Goal: Task Accomplishment & Management: Manage account settings

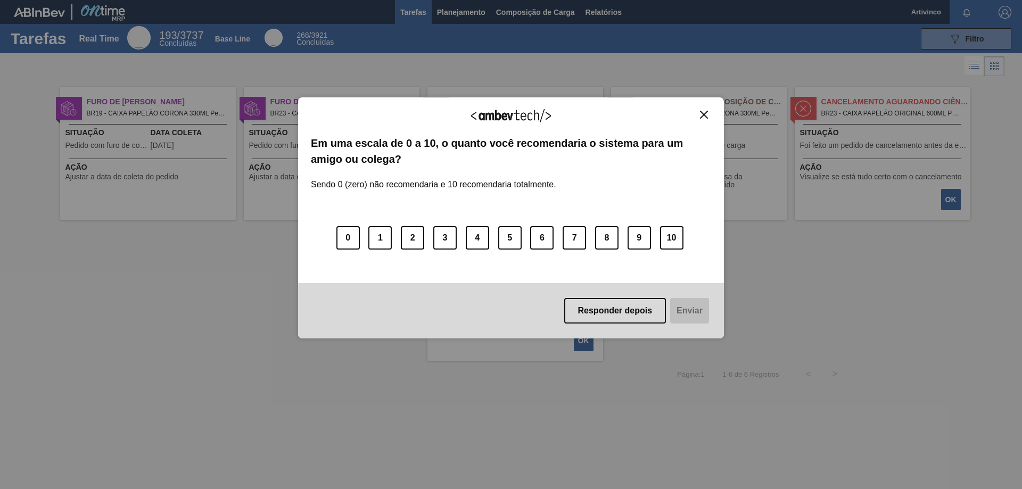
click at [705, 113] on img "Close" at bounding box center [704, 115] width 8 height 8
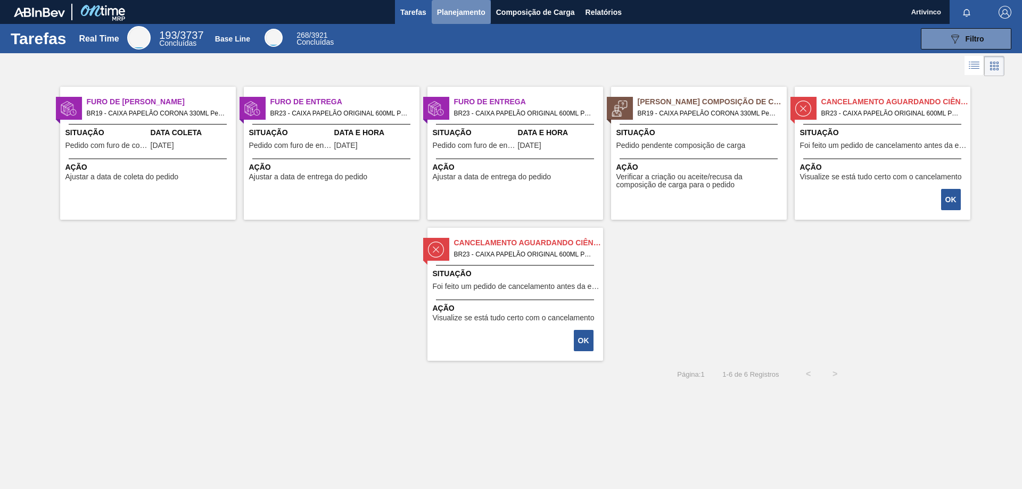
click at [466, 10] on span "Planejamento" at bounding box center [461, 12] width 48 height 13
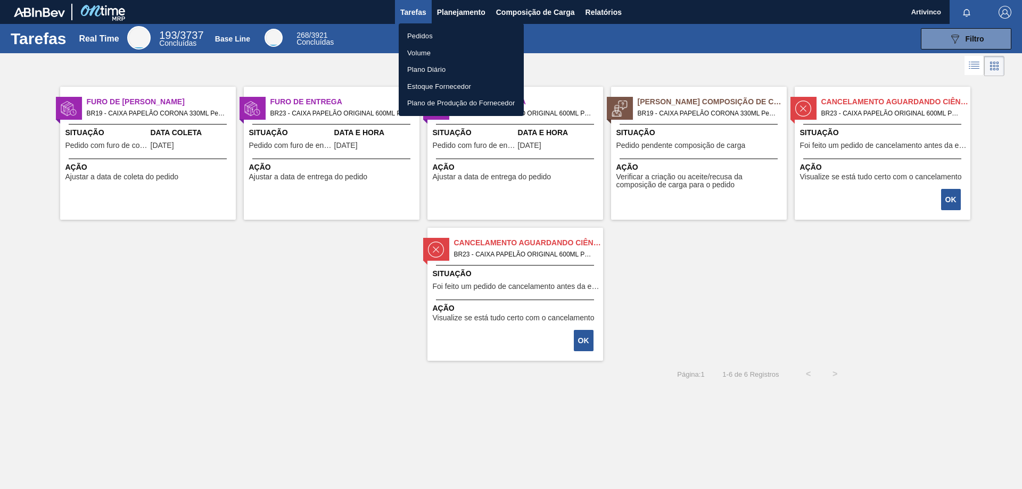
click at [419, 34] on li "Pedidos" at bounding box center [461, 36] width 125 height 17
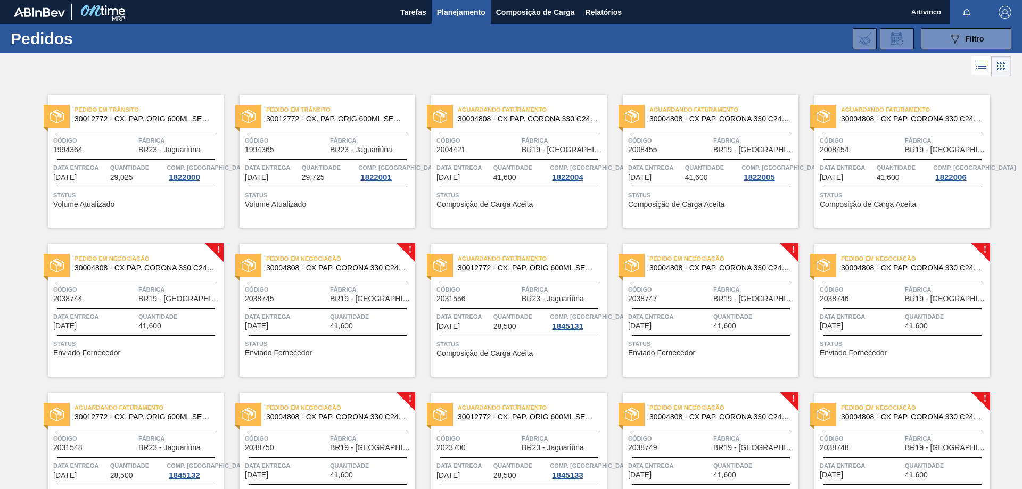
click at [135, 288] on div "Código 2038744 Fábrica BR19 - Nova Rio" at bounding box center [136, 293] width 176 height 19
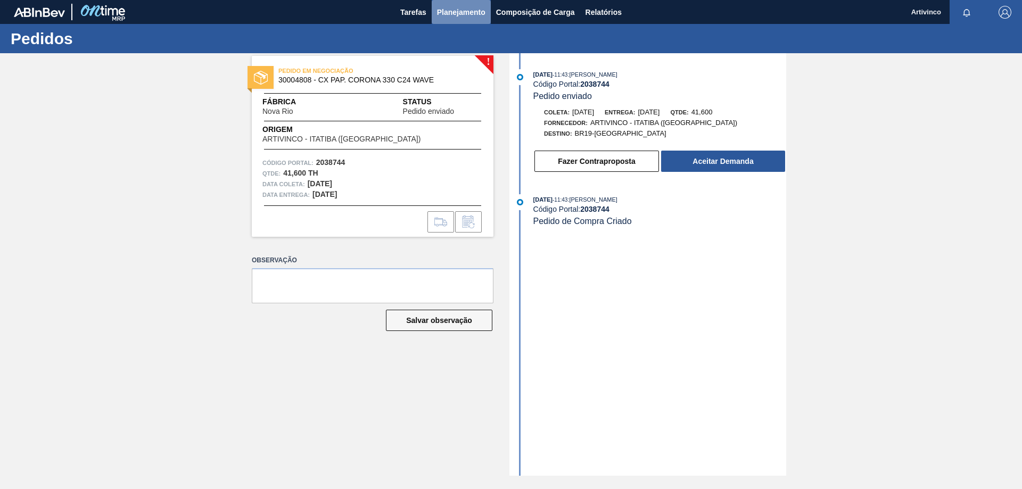
click at [453, 7] on span "Planejamento" at bounding box center [461, 12] width 48 height 13
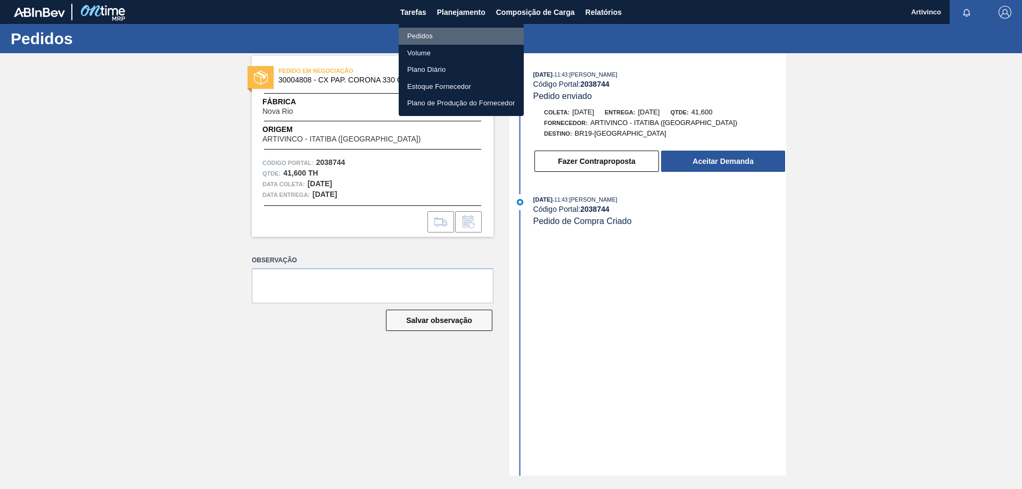
click at [421, 35] on li "Pedidos" at bounding box center [461, 36] width 125 height 17
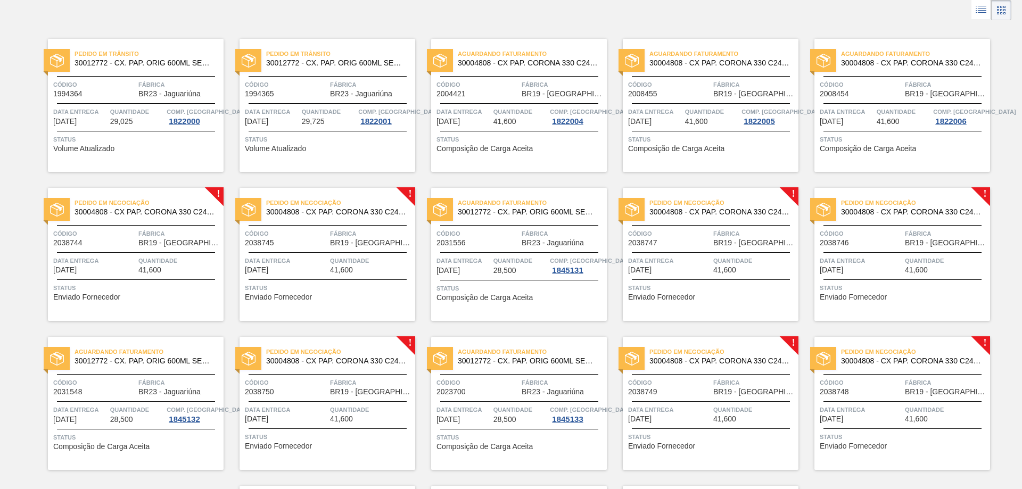
scroll to position [106, 0]
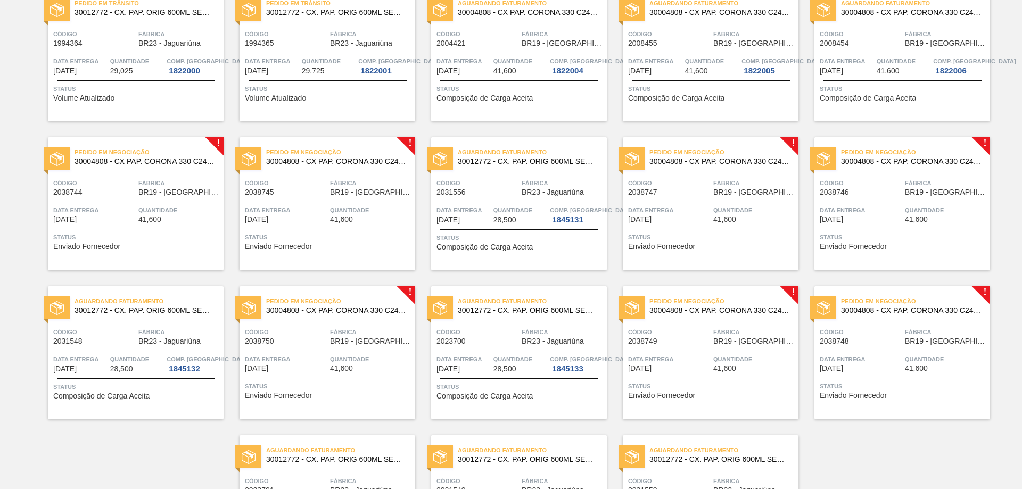
click at [112, 214] on span "Data entrega" at bounding box center [94, 210] width 83 height 11
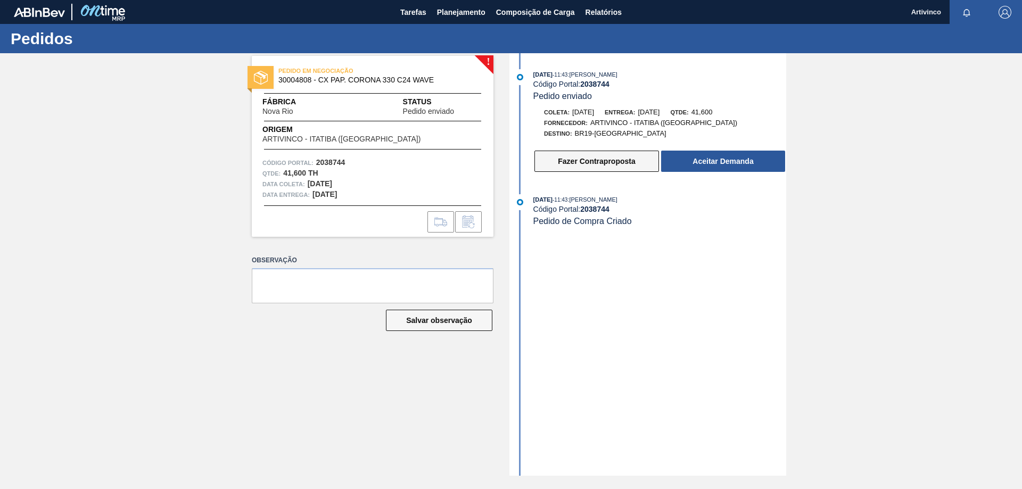
click at [592, 162] on button "Fazer Contraproposta" at bounding box center [597, 161] width 125 height 21
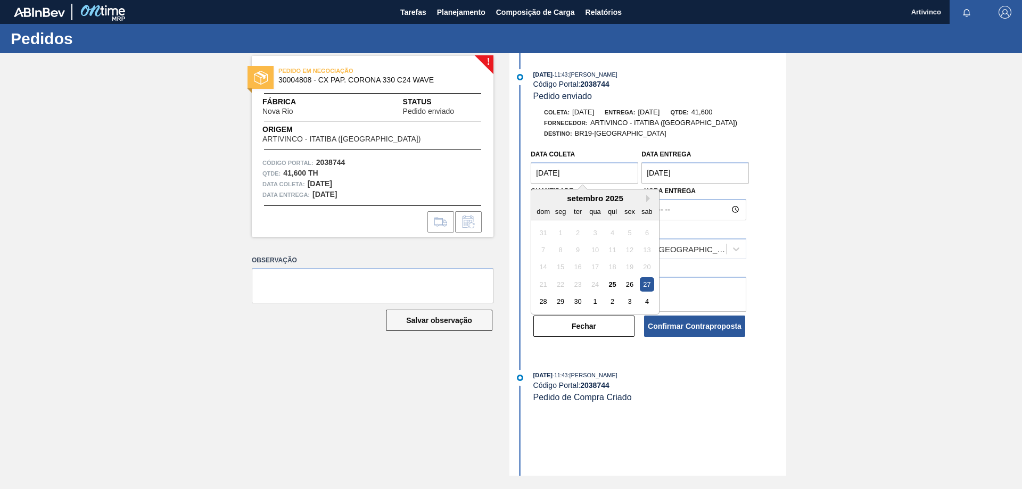
click at [567, 170] on coleta "27/09/2025" at bounding box center [585, 172] width 108 height 21
click at [647, 201] on button "Next Month" at bounding box center [649, 198] width 7 height 7
click at [595, 266] on div "15" at bounding box center [595, 267] width 14 height 14
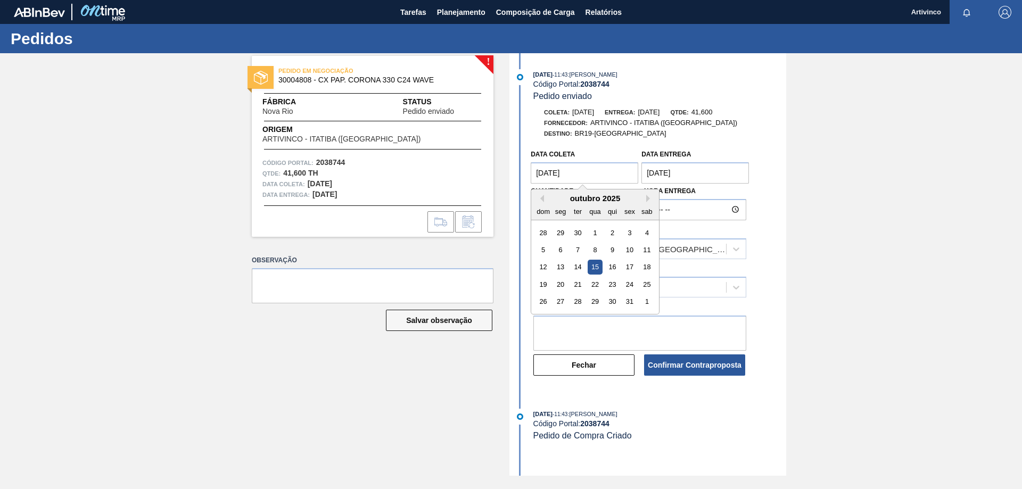
click at [575, 173] on coleta "15/10/2025" at bounding box center [585, 172] width 108 height 21
click at [580, 268] on div "14" at bounding box center [578, 267] width 14 height 14
type coleta "14/10/2025"
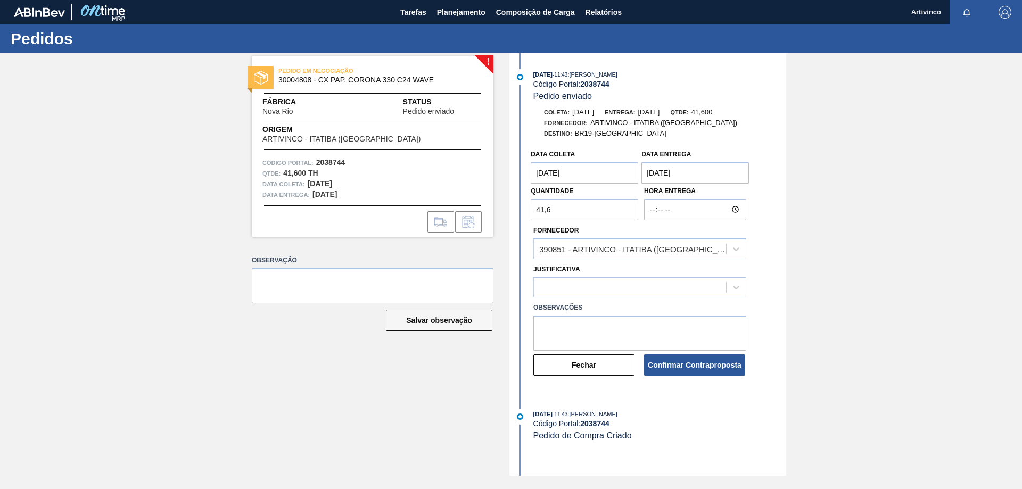
click at [660, 177] on entrega "28/09/2025" at bounding box center [696, 172] width 108 height 21
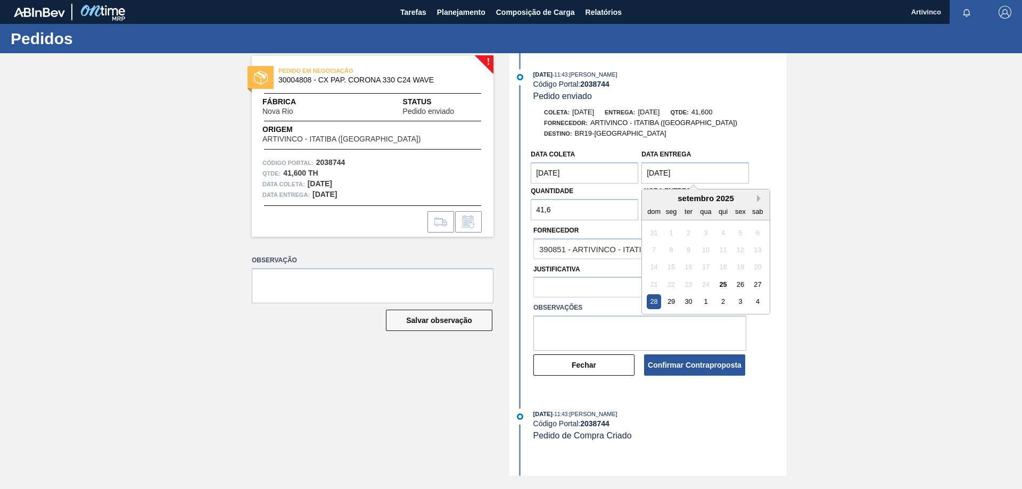
click at [759, 199] on button "Next Month" at bounding box center [760, 198] width 7 height 7
click at [707, 269] on div "15" at bounding box center [706, 267] width 14 height 14
type entrega "15/10/2025"
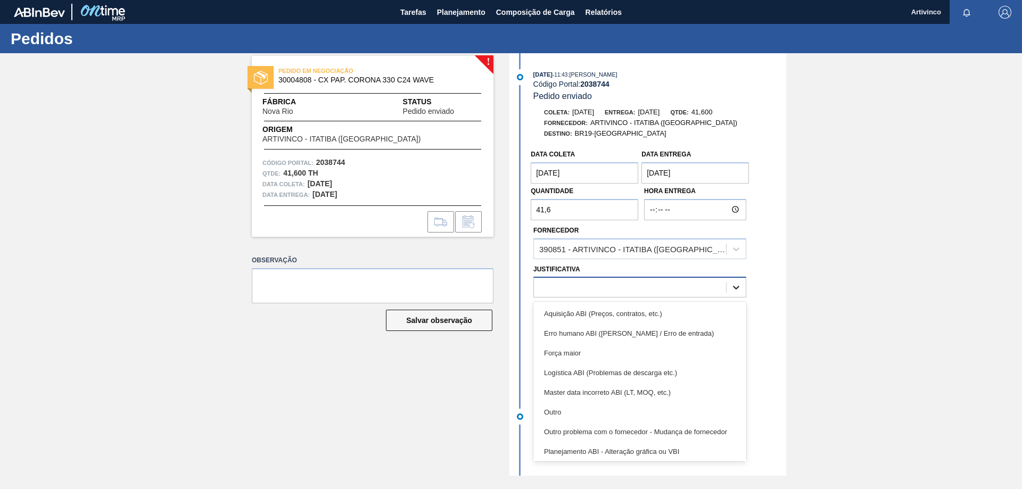
click at [740, 285] on icon at bounding box center [736, 287] width 11 height 11
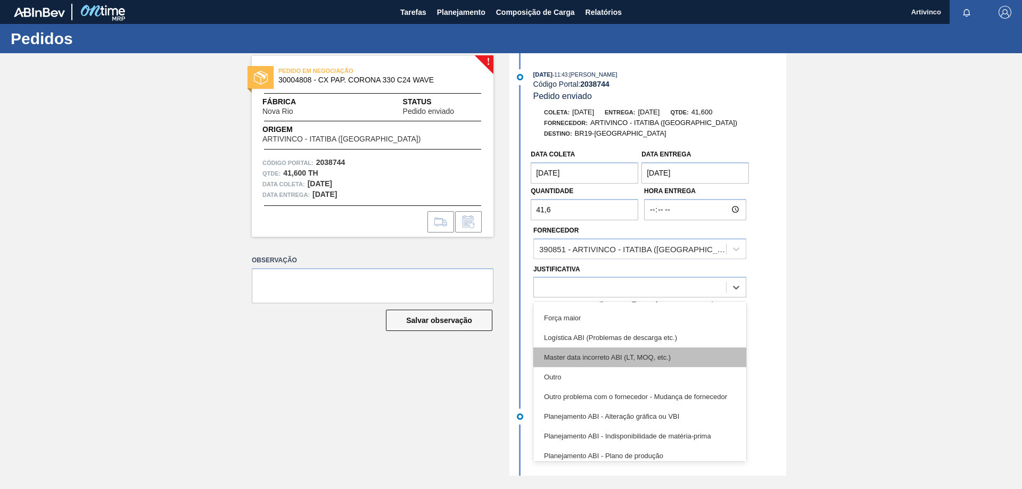
scroll to position [53, 0]
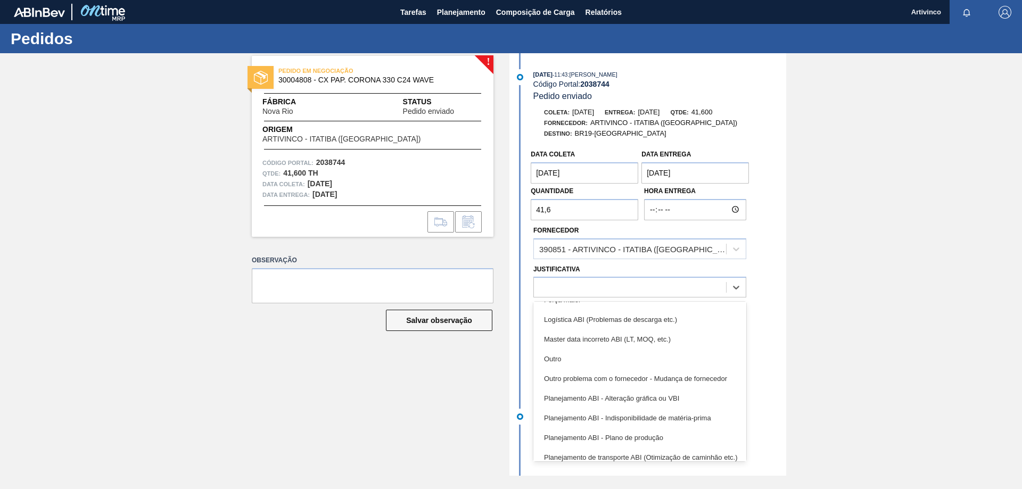
click at [859, 264] on div "! PEDIDO EM NEGOCIAÇÃO 30004808 - CX PAP. CORONA 330 C24 WAVE Fábrica Nova Rio …" at bounding box center [511, 264] width 1022 height 423
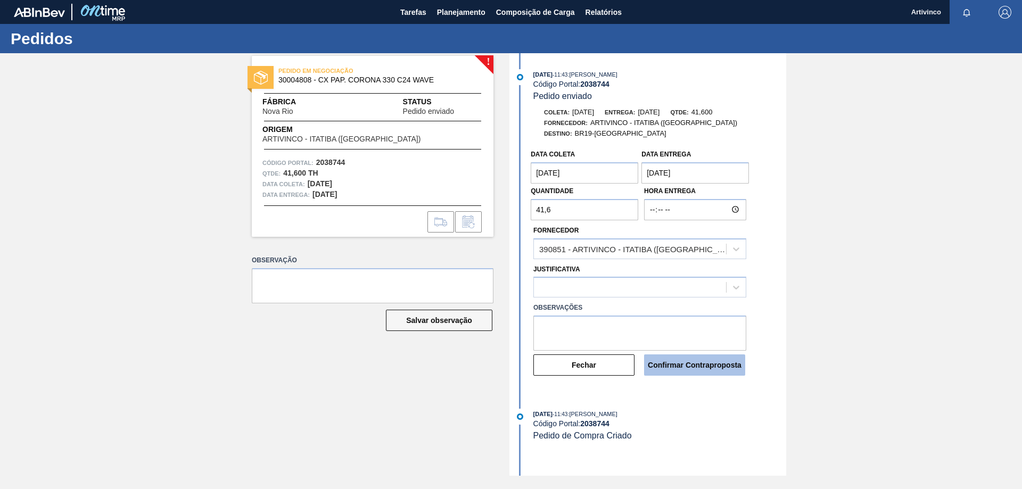
click at [661, 365] on button "Confirmar Contraproposta" at bounding box center [694, 365] width 101 height 21
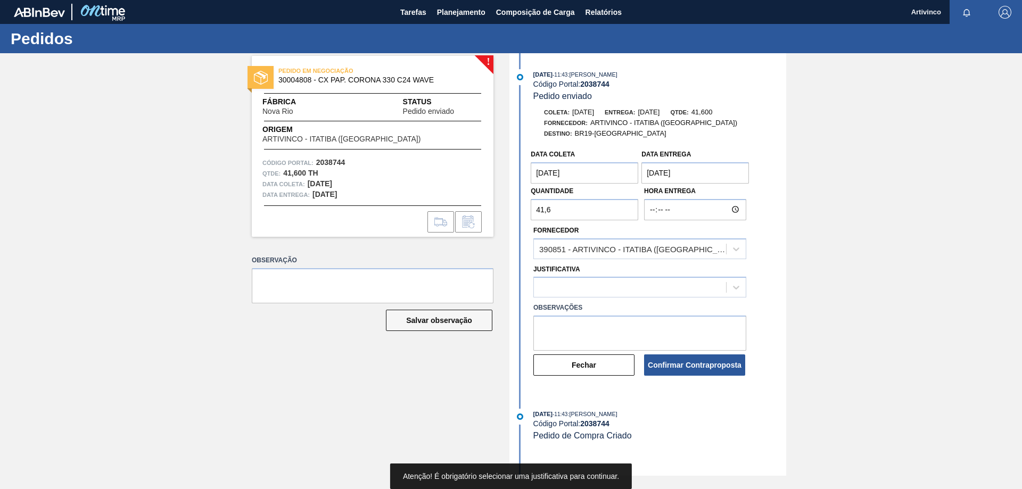
click at [822, 323] on div "! PEDIDO EM NEGOCIAÇÃO 30004808 - CX PAP. CORONA 330 C24 WAVE Fábrica Nova Rio …" at bounding box center [511, 264] width 1022 height 423
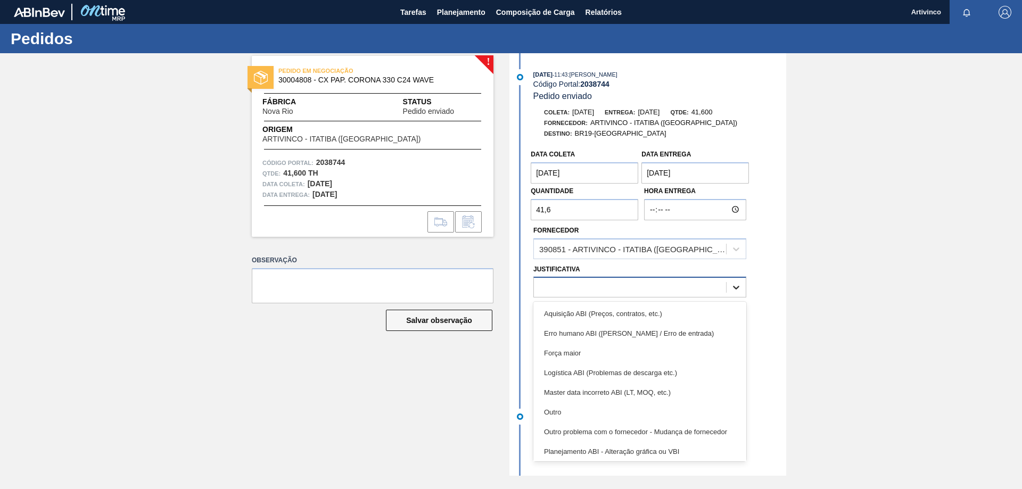
click at [740, 285] on icon at bounding box center [736, 287] width 11 height 11
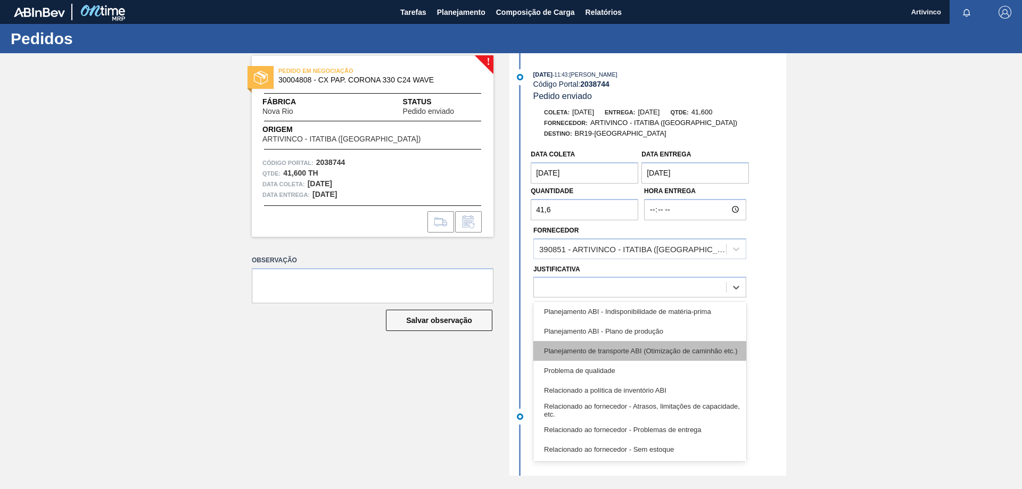
scroll to position [199, 0]
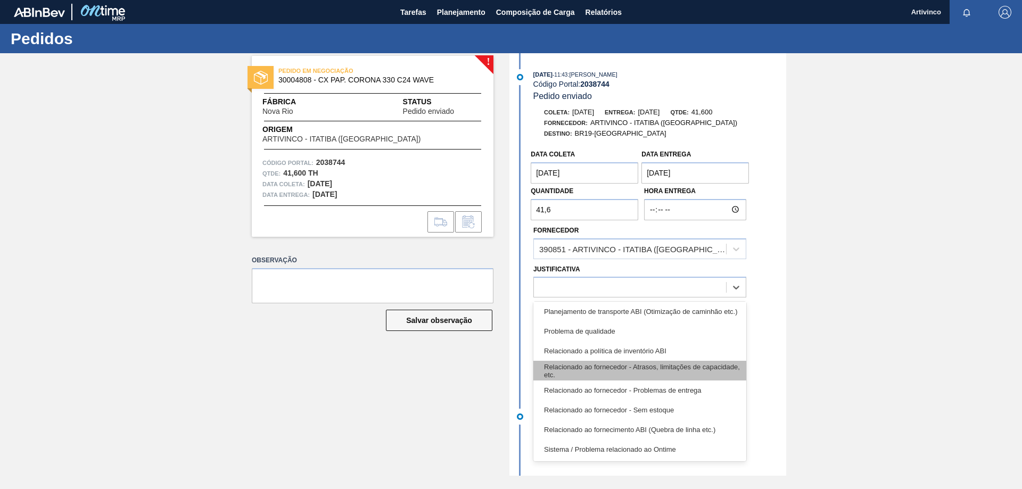
click at [651, 371] on div "Relacionado ao fornecedor - Atrasos, limitações de capacidade, etc." at bounding box center [639, 371] width 213 height 20
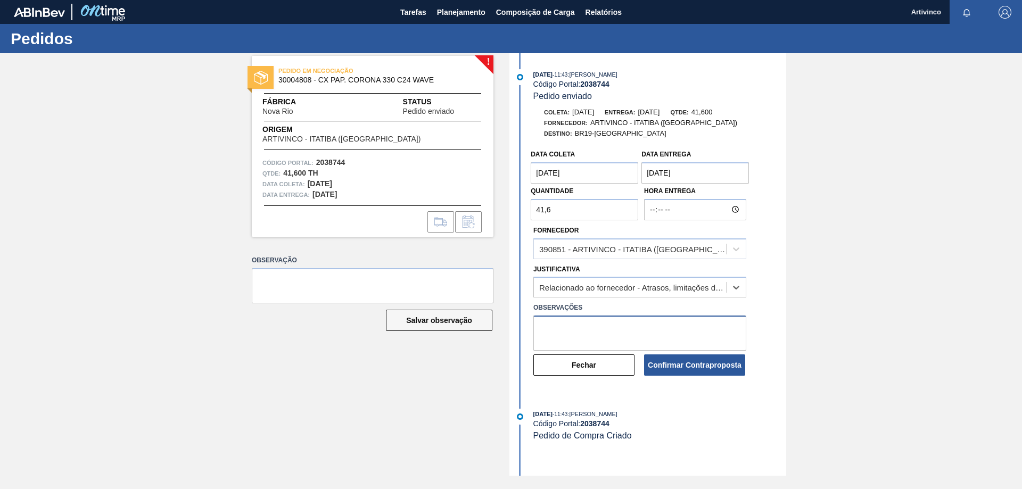
click at [589, 322] on textarea at bounding box center [639, 333] width 213 height 35
type textarea "Fora do Lead time"
click at [688, 370] on button "Confirmar Contraproposta" at bounding box center [694, 365] width 101 height 21
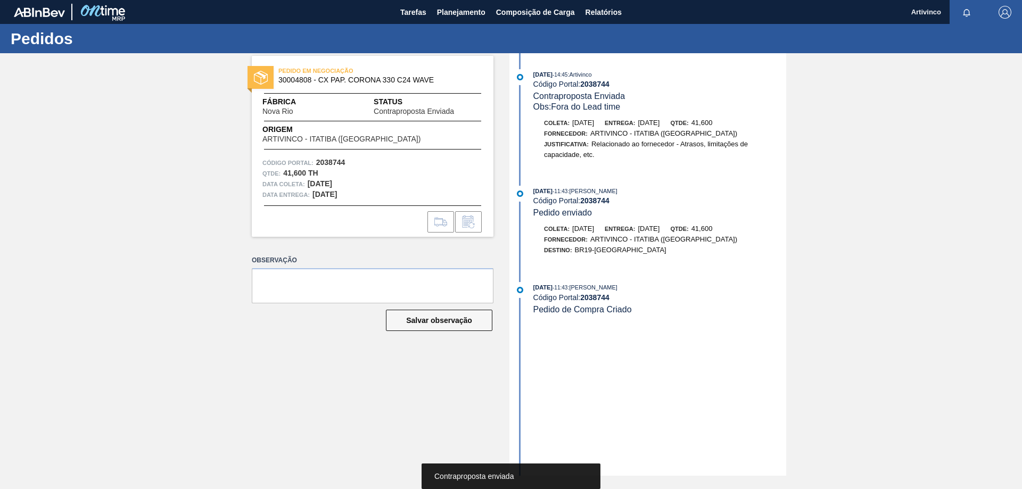
drag, startPoint x: 502, startPoint y: 128, endPoint x: 536, endPoint y: 185, distance: 66.7
click at [854, 186] on div "PEDIDO EM NEGOCIAÇÃO 30004808 - CX PAP. CORONA 330 C24 WAVE Fábrica Nova Rio St…" at bounding box center [511, 264] width 1022 height 423
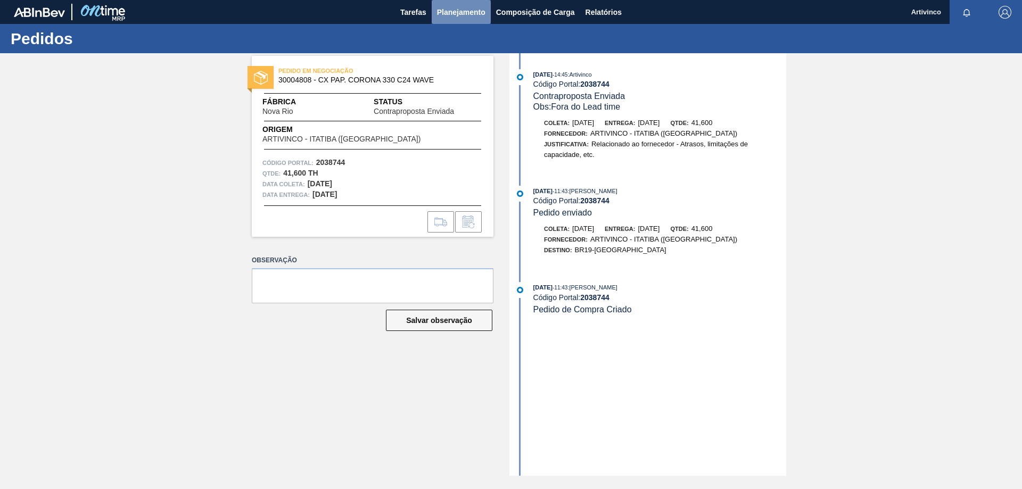
click at [458, 13] on span "Planejamento" at bounding box center [461, 12] width 48 height 13
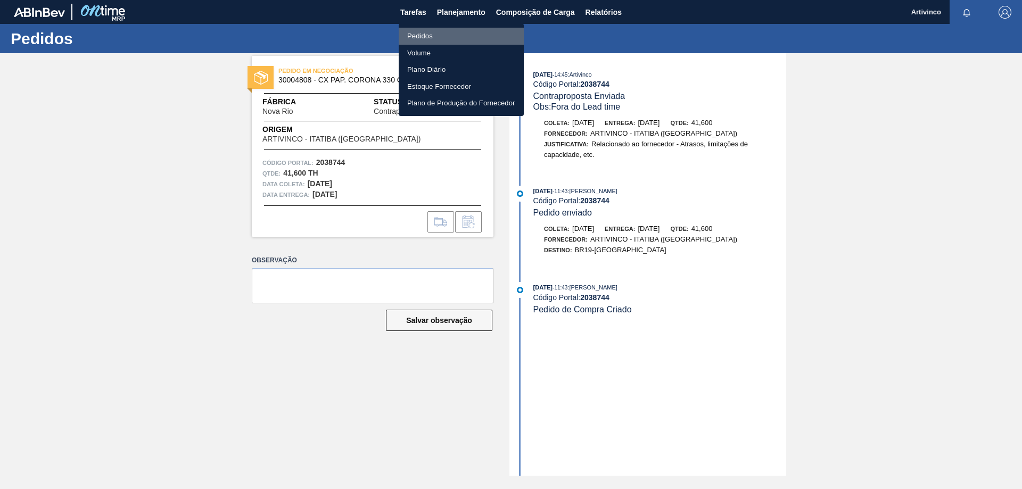
click at [426, 34] on li "Pedidos" at bounding box center [461, 36] width 125 height 17
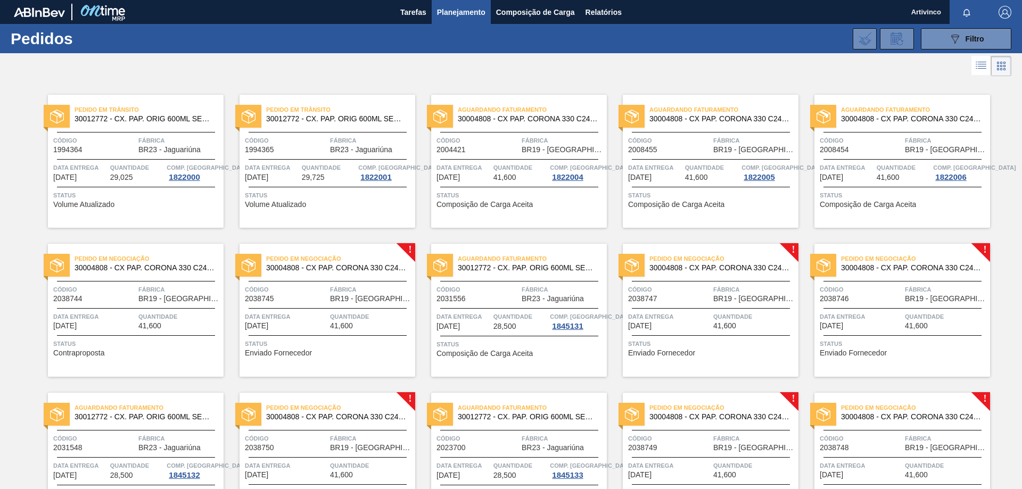
click at [307, 323] on div "Data entrega 03/10/2025" at bounding box center [286, 320] width 83 height 19
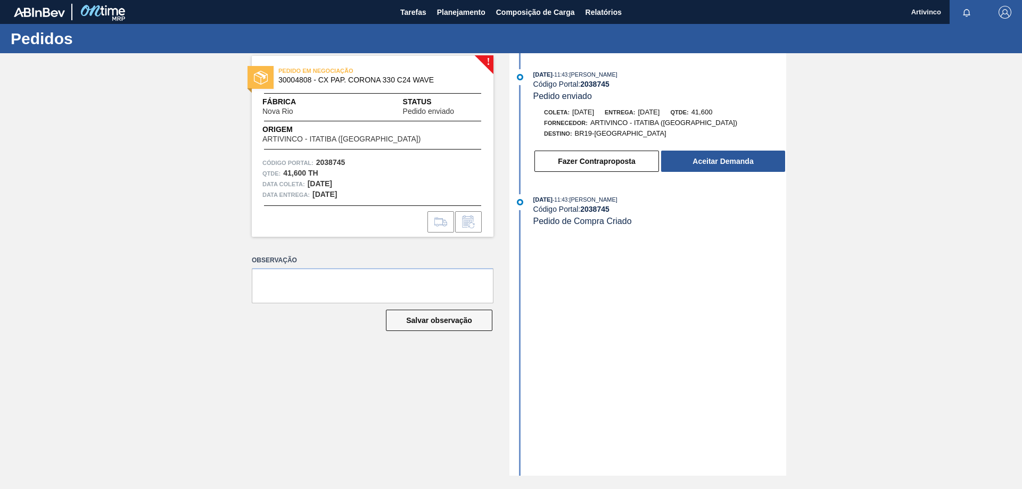
click at [551, 163] on button "Fazer Contraproposta" at bounding box center [597, 161] width 125 height 21
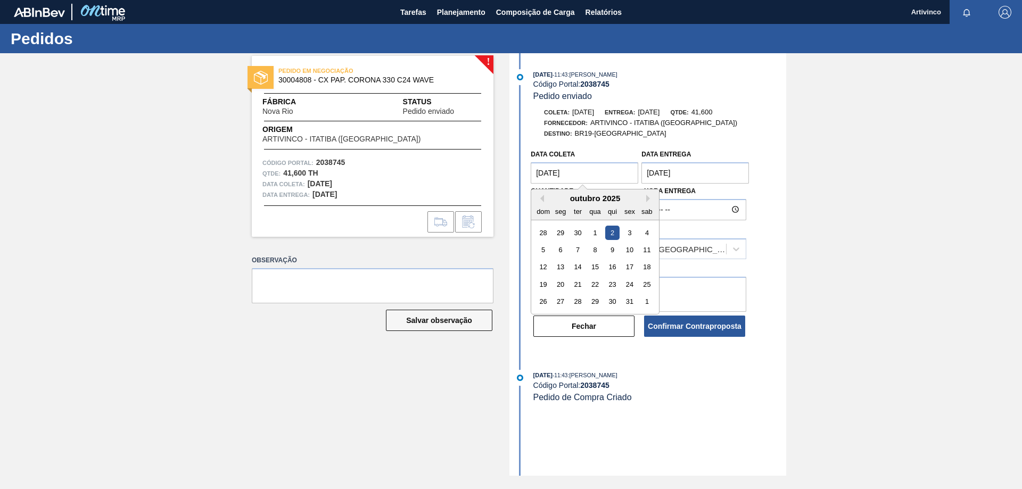
click at [568, 179] on coleta "02/10/2025" at bounding box center [585, 172] width 108 height 21
click at [592, 266] on div "15" at bounding box center [595, 267] width 14 height 14
type coleta "15/10/2025"
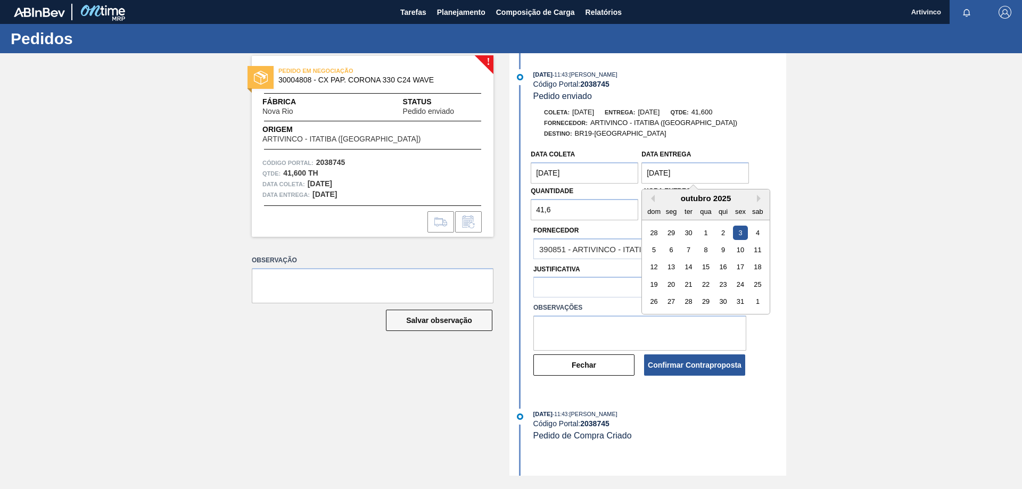
click at [664, 169] on entrega "03/10/2025" at bounding box center [696, 172] width 108 height 21
click at [721, 265] on div "16" at bounding box center [723, 267] width 14 height 14
type entrega "16/10/2025"
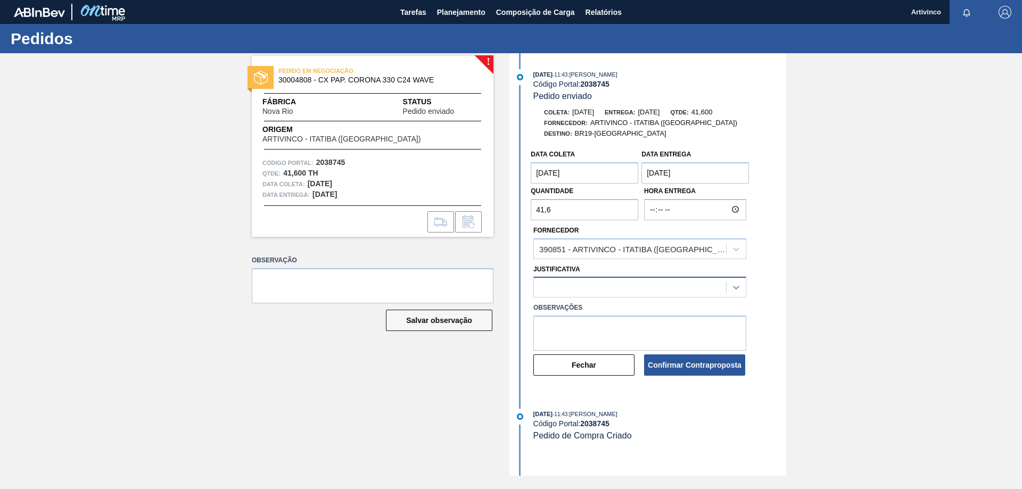
click at [732, 285] on icon at bounding box center [736, 287] width 11 height 11
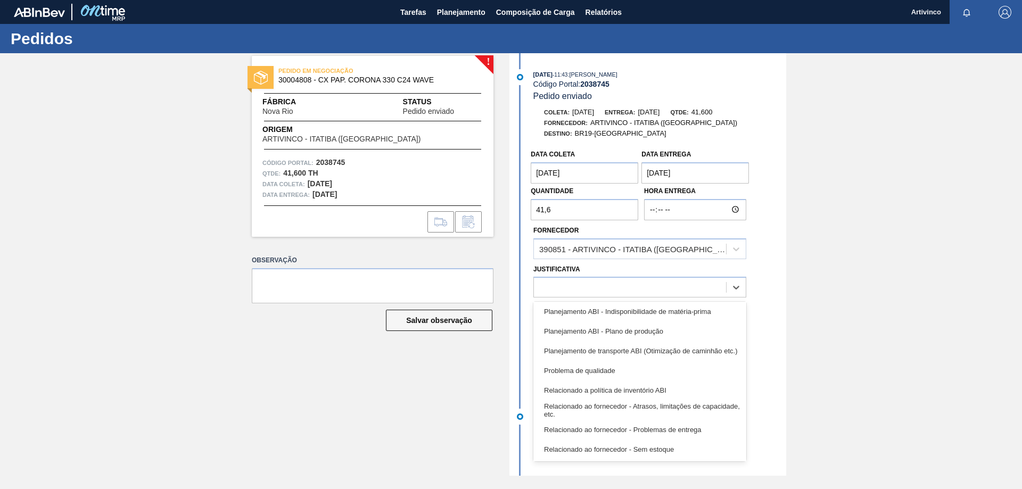
scroll to position [199, 0]
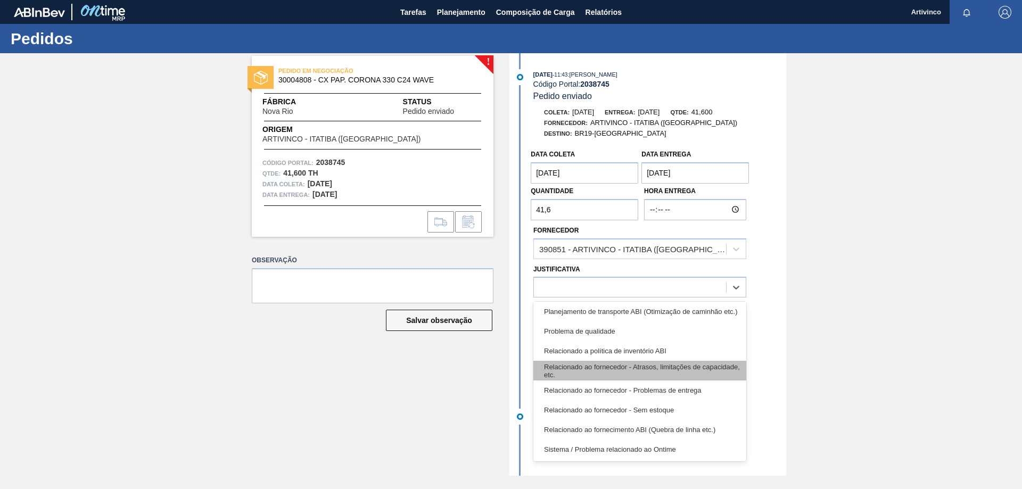
click at [650, 370] on div "Relacionado ao fornecedor - Atrasos, limitações de capacidade, etc." at bounding box center [639, 371] width 213 height 20
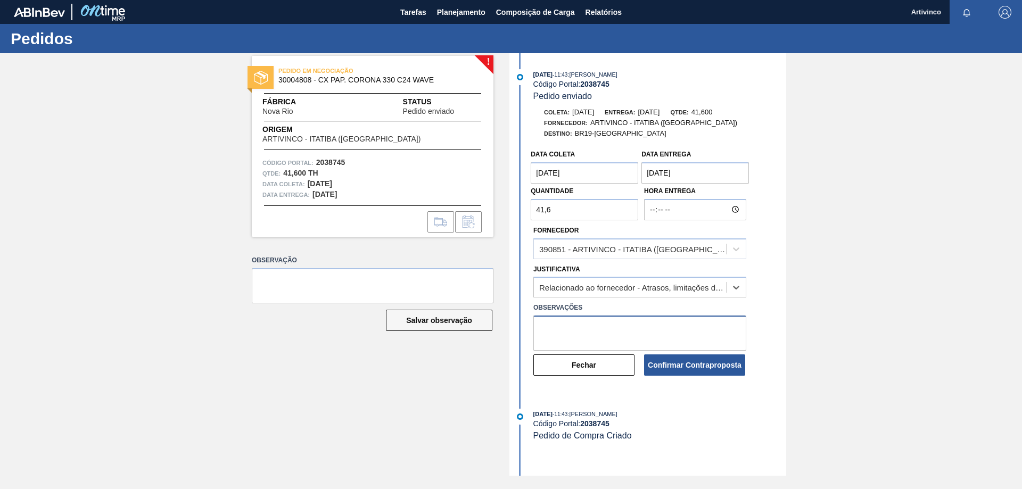
click at [580, 325] on textarea at bounding box center [639, 333] width 213 height 35
type textarea "Fora do lead time"
click at [684, 367] on button "Confirmar Contraproposta" at bounding box center [694, 365] width 101 height 21
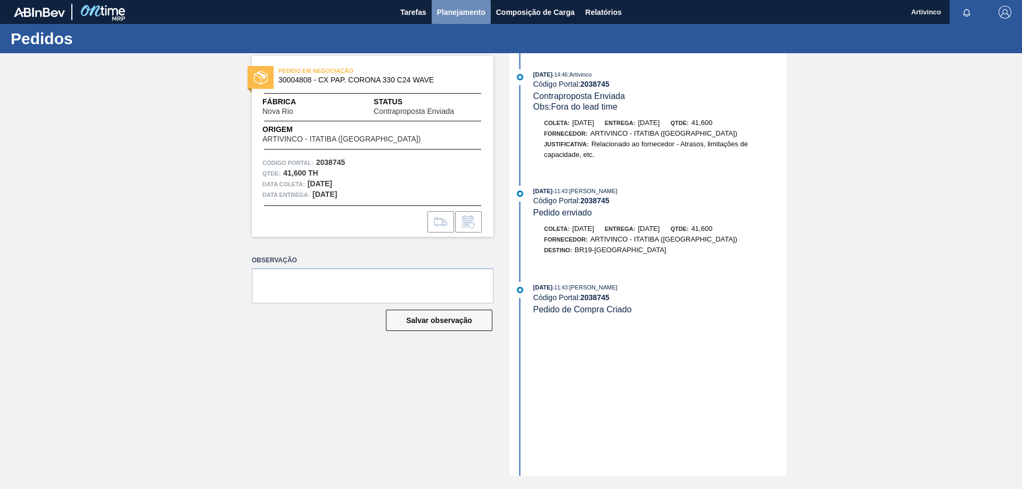
click at [455, 12] on span "Planejamento" at bounding box center [461, 12] width 48 height 13
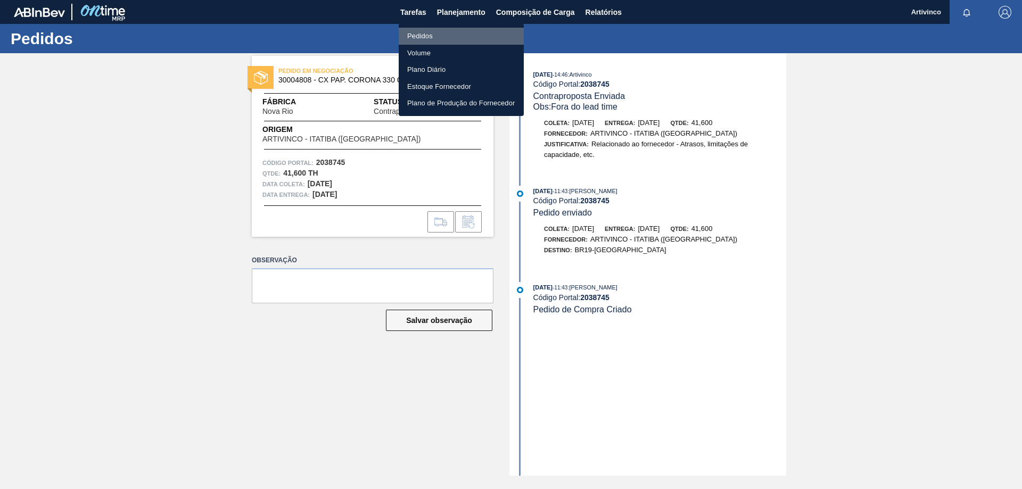
click at [434, 35] on li "Pedidos" at bounding box center [461, 36] width 125 height 17
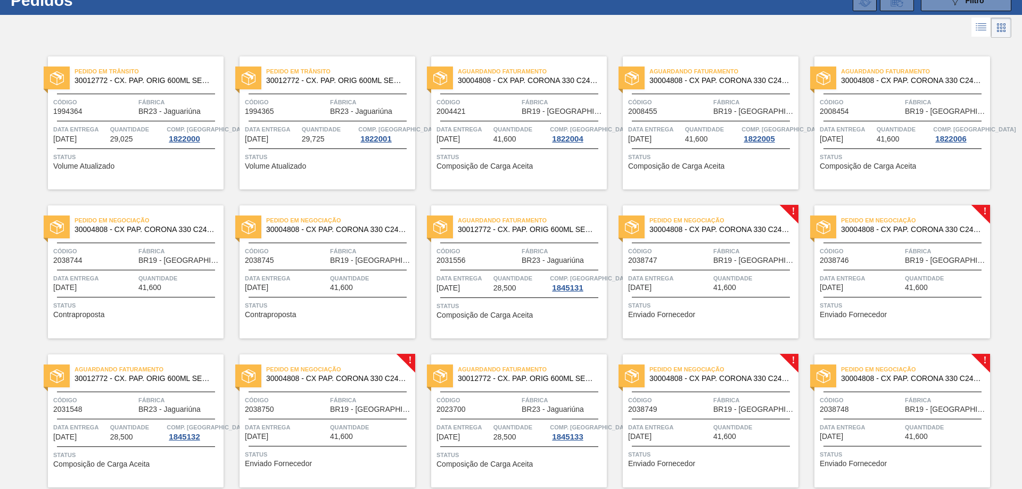
scroll to position [53, 0]
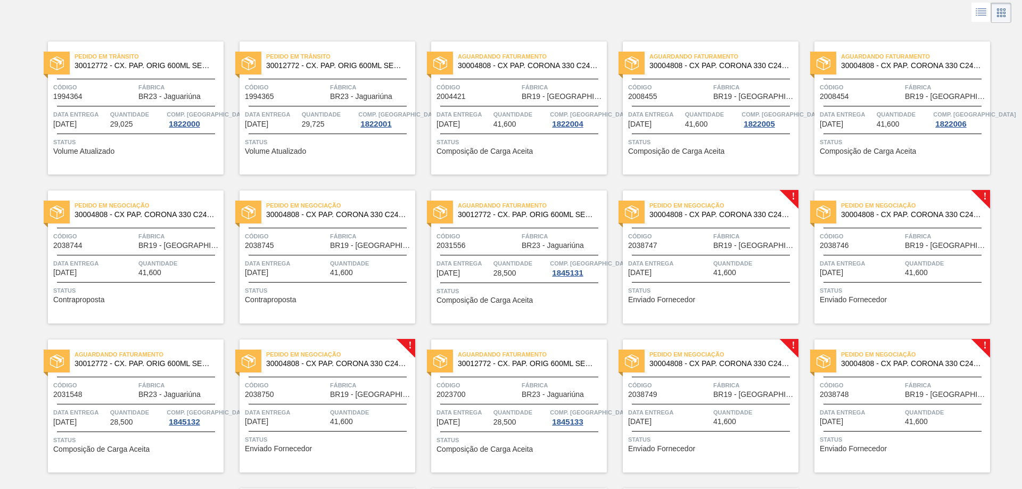
click at [724, 248] on span "BR19 - [GEOGRAPHIC_DATA]" at bounding box center [754, 246] width 83 height 8
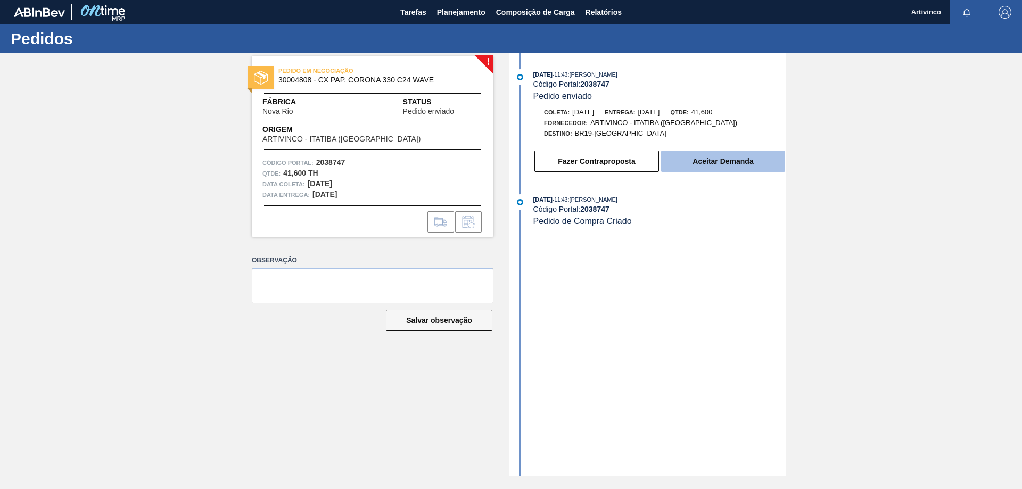
click at [699, 161] on button "Aceitar Demanda" at bounding box center [723, 161] width 124 height 21
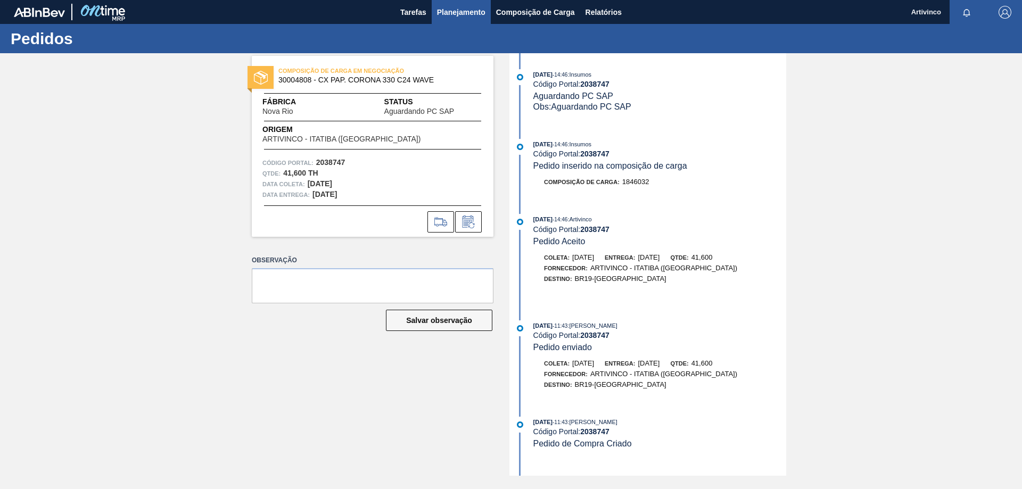
click at [455, 12] on span "Planejamento" at bounding box center [461, 12] width 48 height 13
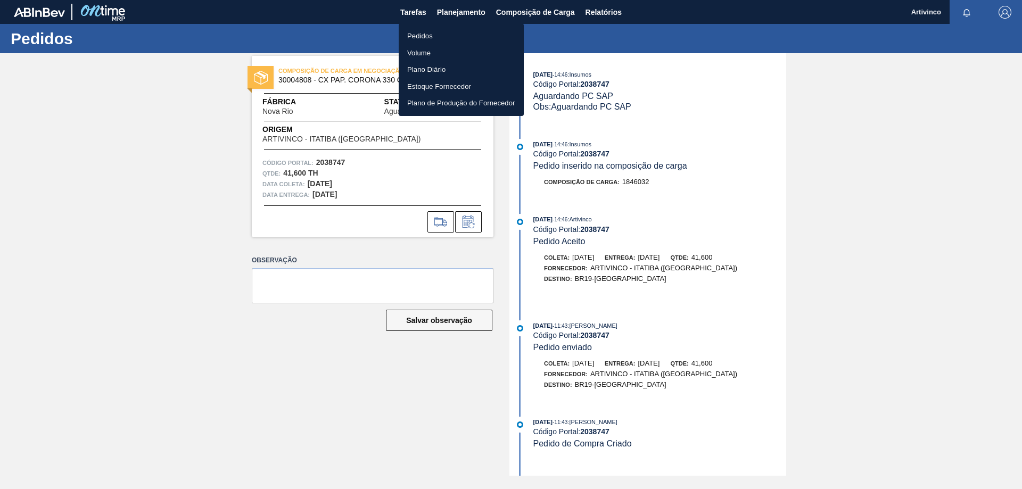
click at [417, 35] on li "Pedidos" at bounding box center [461, 36] width 125 height 17
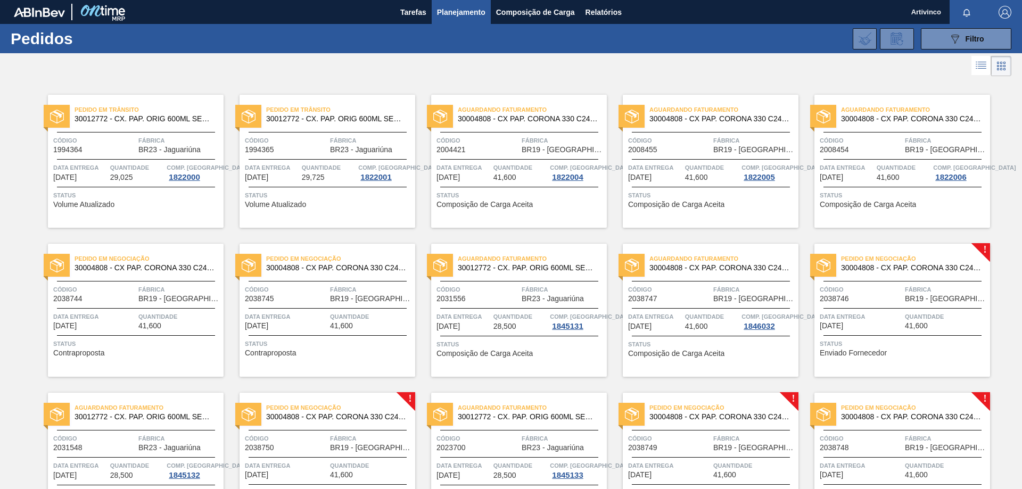
click at [920, 292] on span "Fábrica" at bounding box center [946, 289] width 83 height 11
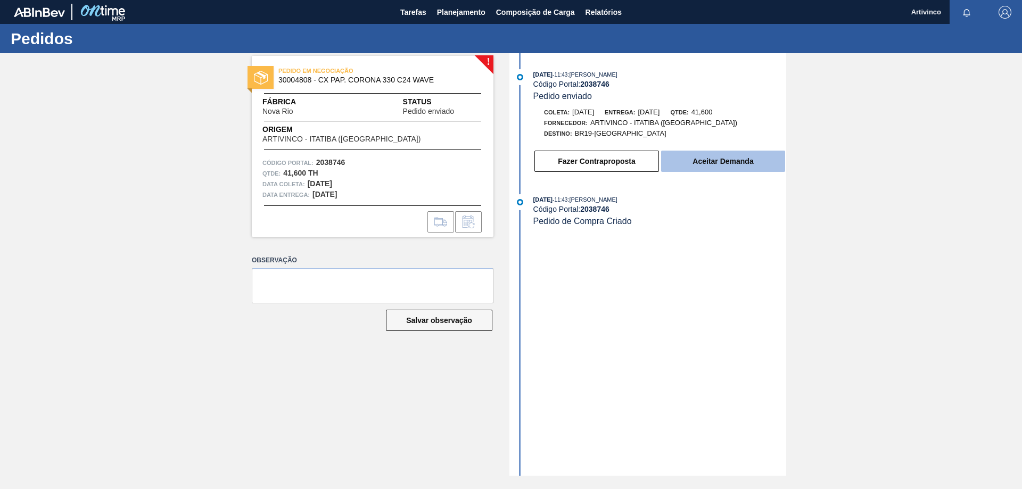
click at [708, 160] on button "Aceitar Demanda" at bounding box center [723, 161] width 124 height 21
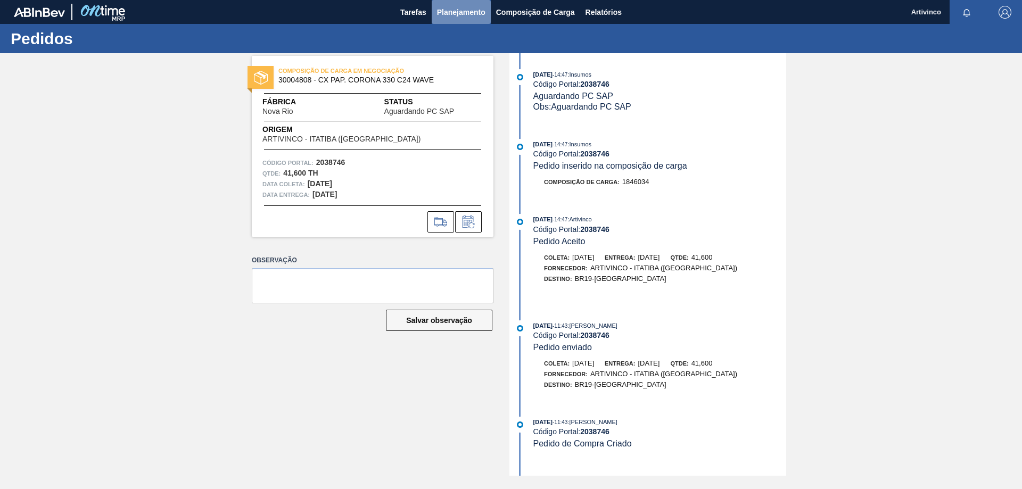
click at [447, 10] on span "Planejamento" at bounding box center [461, 12] width 48 height 13
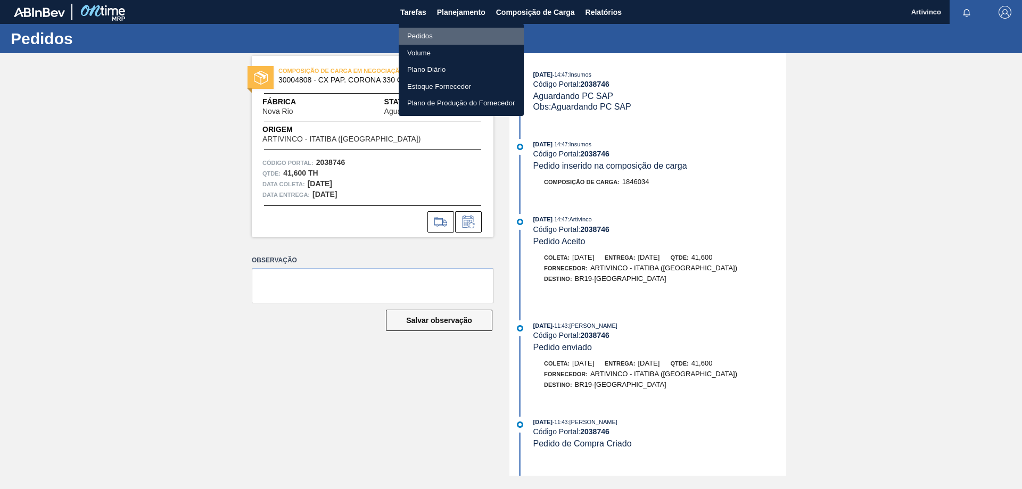
click at [420, 34] on li "Pedidos" at bounding box center [461, 36] width 125 height 17
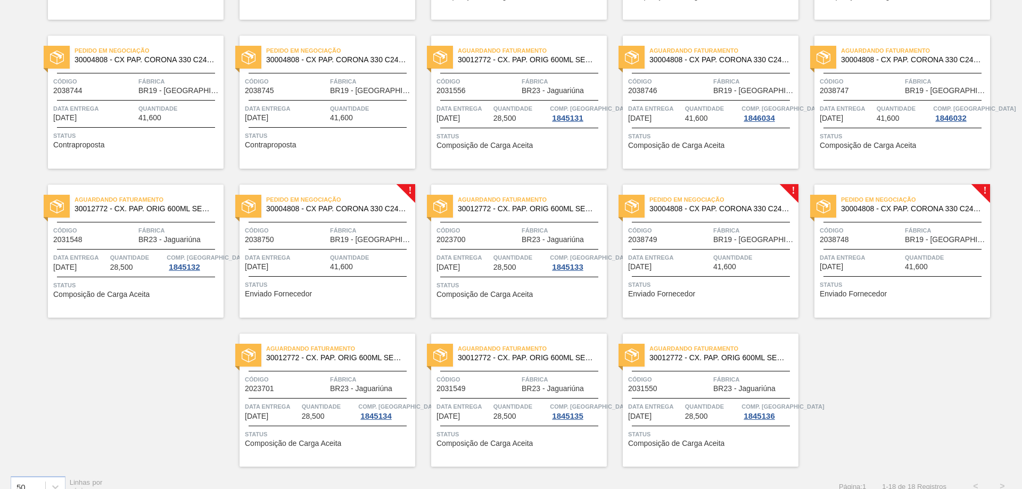
scroll to position [225, 0]
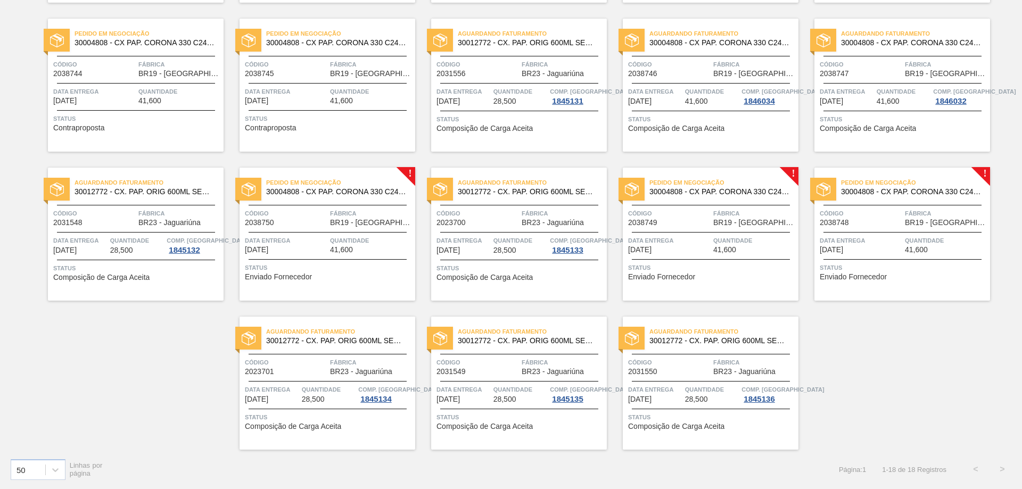
click at [293, 229] on div "Pedido em Negociação 30004808 - CX PAP. CORONA 330 C24 WAVE Código 2038750 Fábr…" at bounding box center [328, 234] width 176 height 133
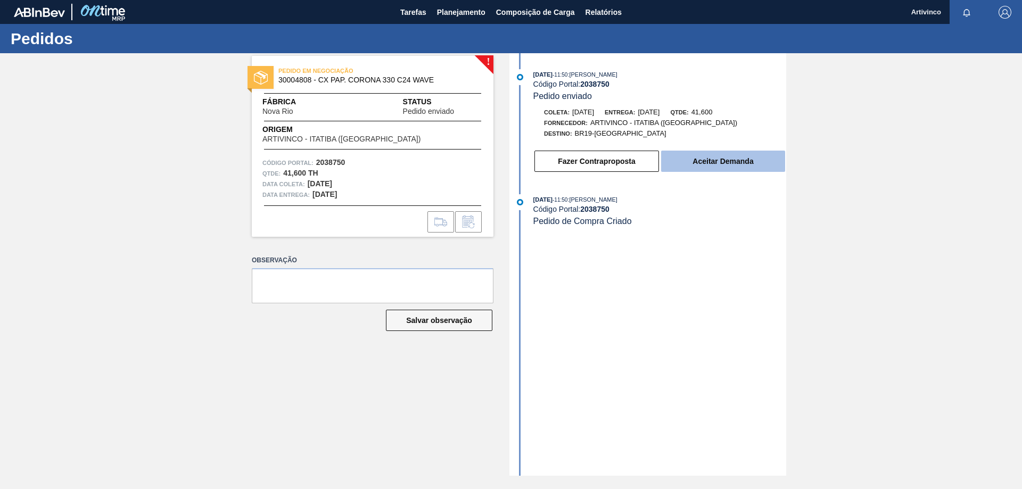
click at [733, 162] on button "Aceitar Demanda" at bounding box center [723, 161] width 124 height 21
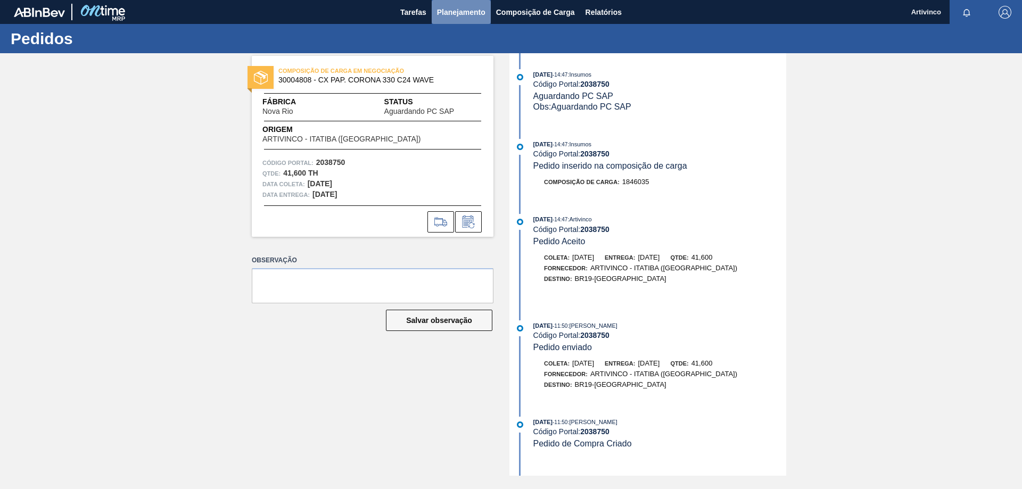
click at [450, 7] on span "Planejamento" at bounding box center [461, 12] width 48 height 13
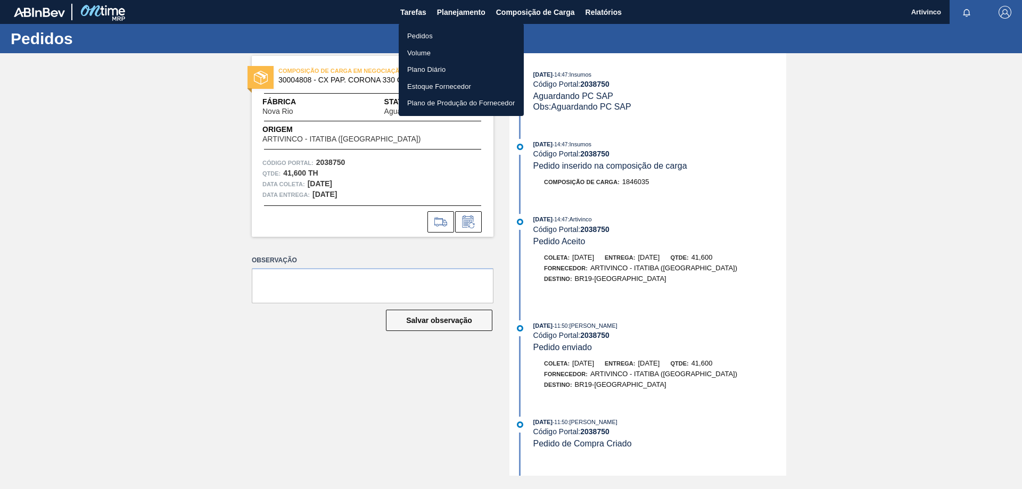
click at [420, 34] on li "Pedidos" at bounding box center [461, 36] width 125 height 17
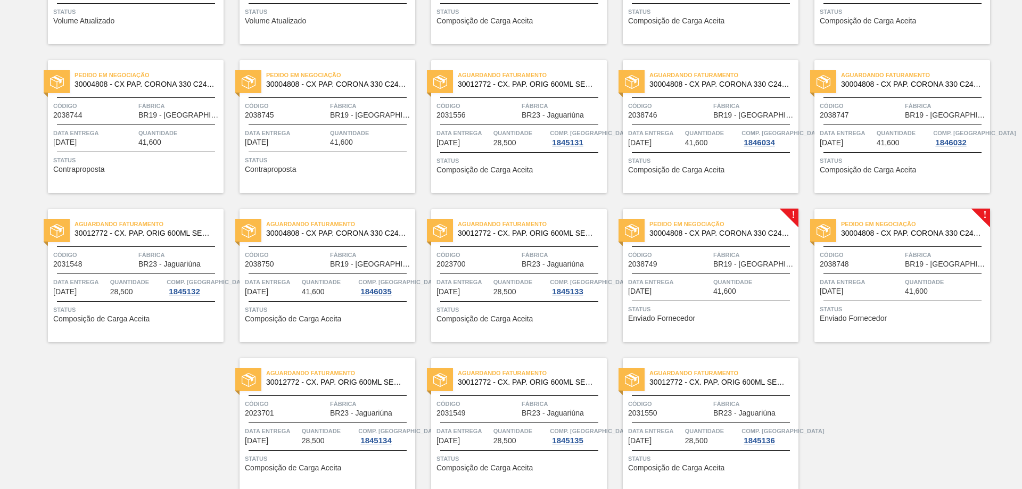
scroll to position [213, 0]
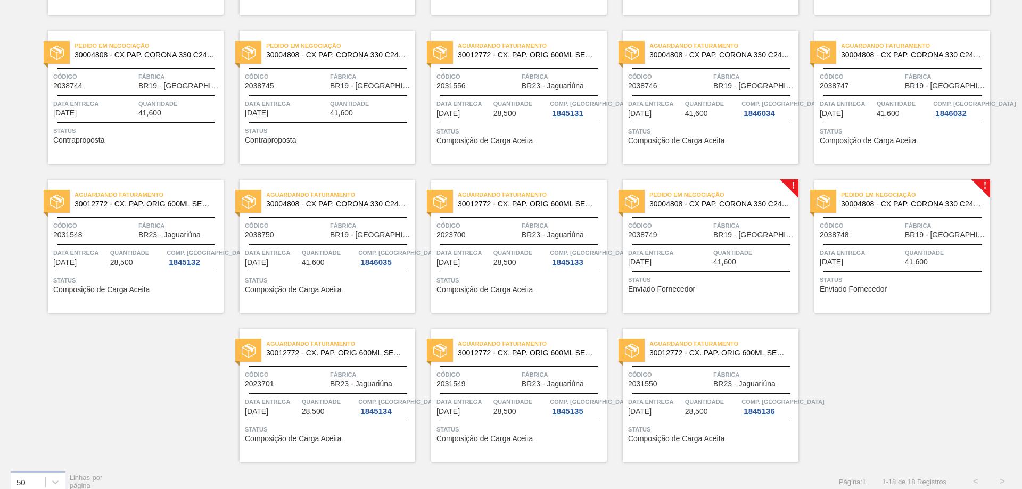
click at [707, 258] on span "Data entrega" at bounding box center [669, 253] width 83 height 11
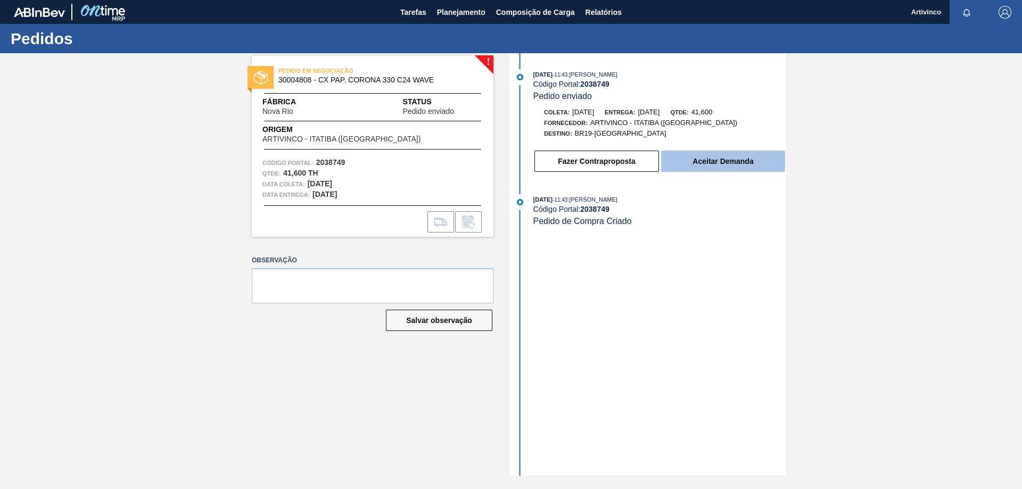
click at [751, 166] on button "Aceitar Demanda" at bounding box center [723, 161] width 124 height 21
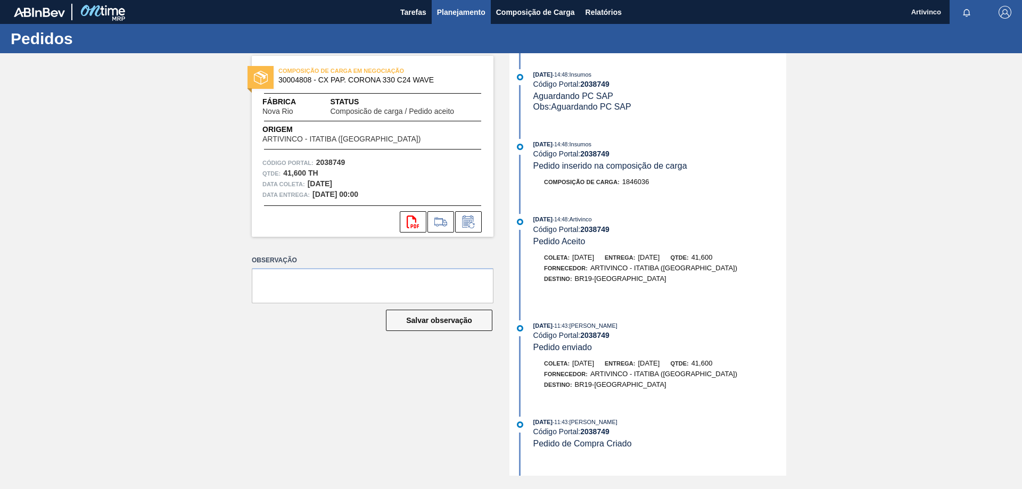
click at [449, 9] on span "Planejamento" at bounding box center [461, 12] width 48 height 13
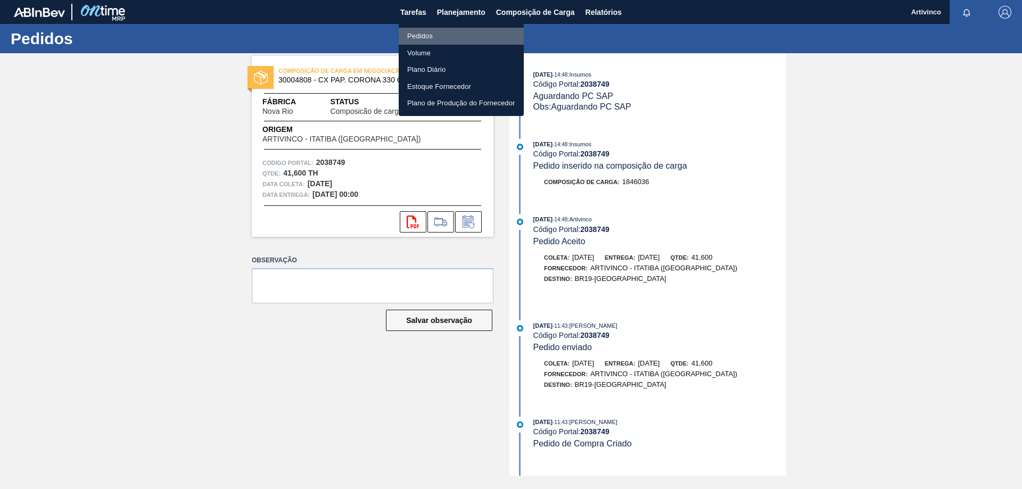
click at [416, 34] on li "Pedidos" at bounding box center [461, 36] width 125 height 17
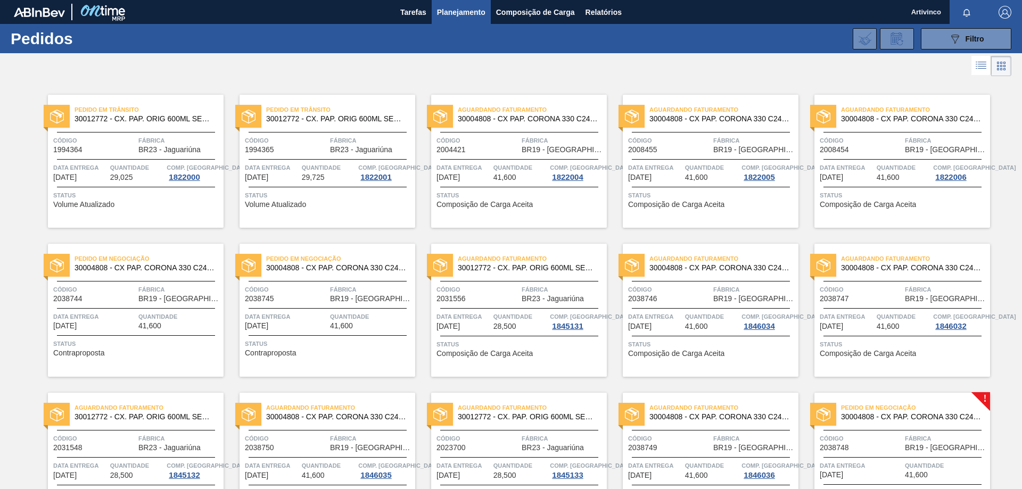
scroll to position [160, 0]
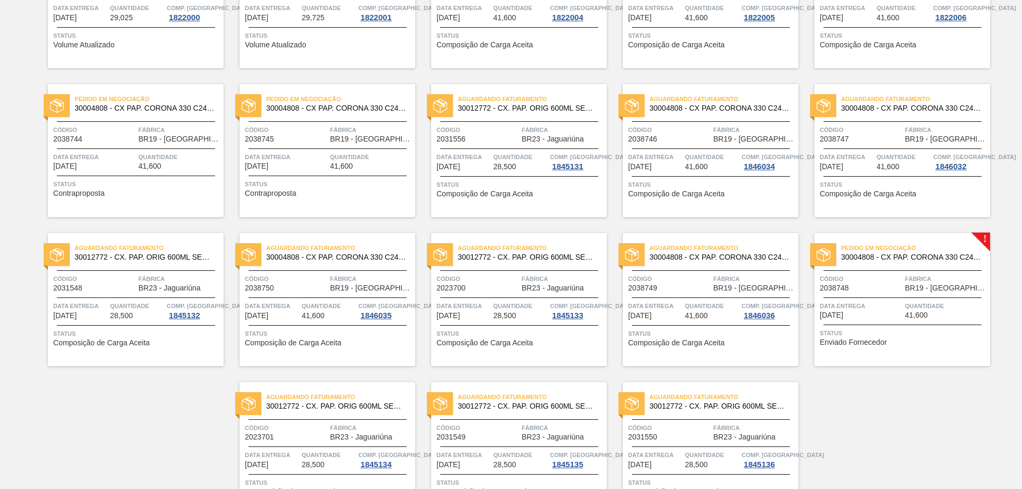
click at [867, 290] on div "Código 2038748" at bounding box center [861, 283] width 83 height 19
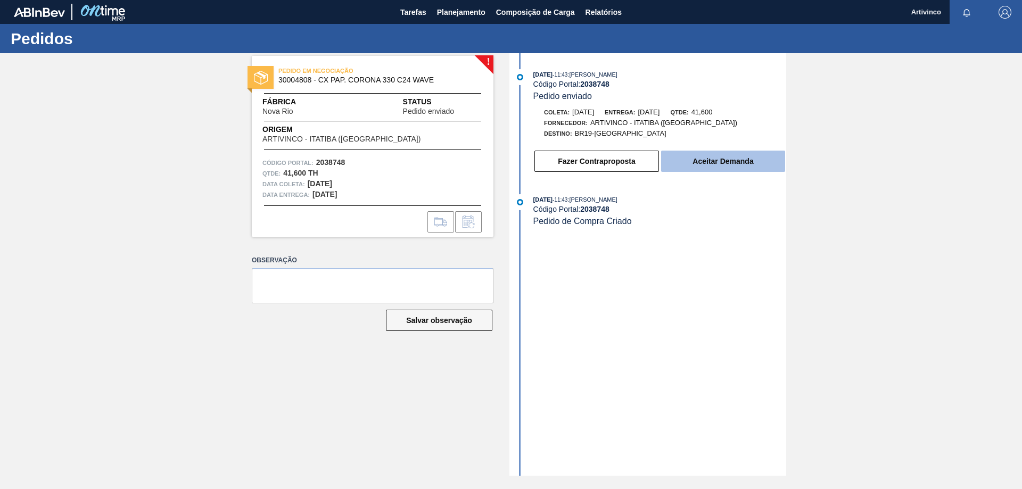
click at [701, 169] on button "Aceitar Demanda" at bounding box center [723, 161] width 124 height 21
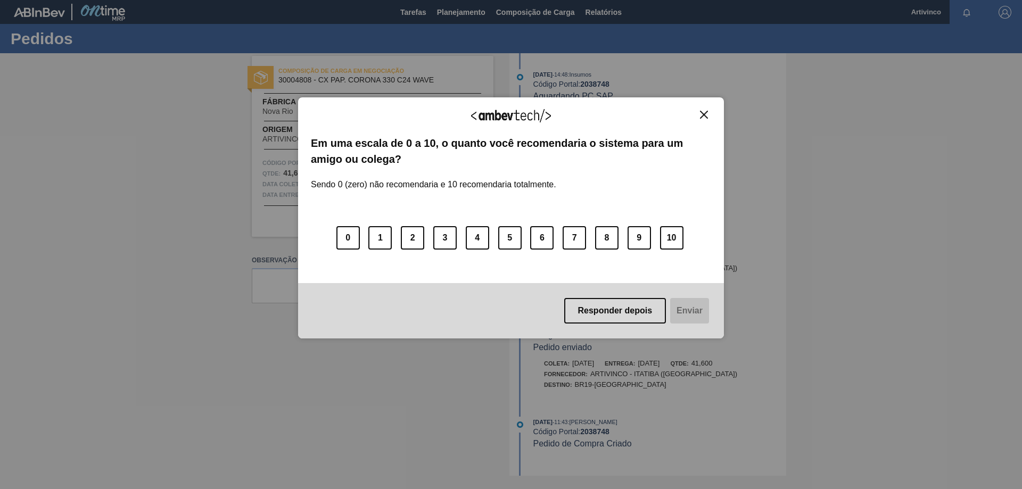
click at [705, 114] on img "Close" at bounding box center [704, 115] width 8 height 8
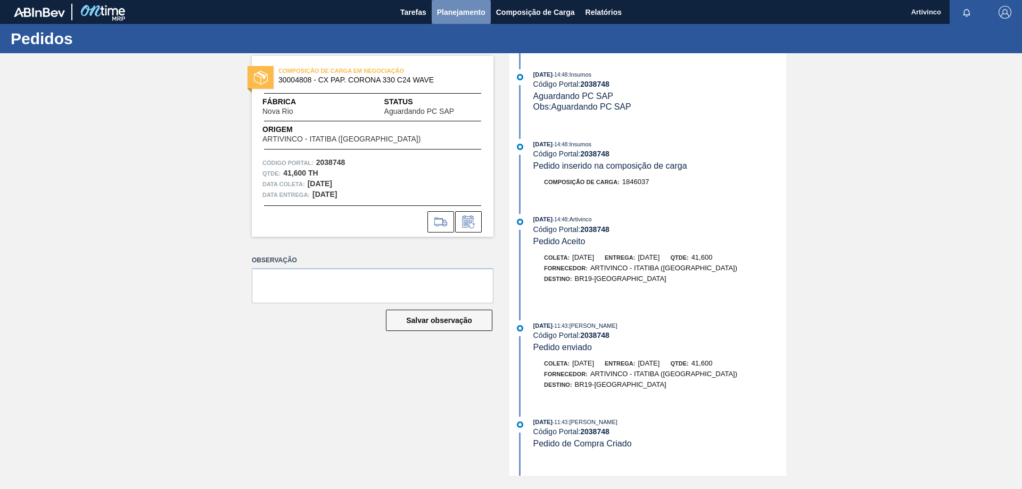
click at [455, 9] on span "Planejamento" at bounding box center [461, 12] width 48 height 13
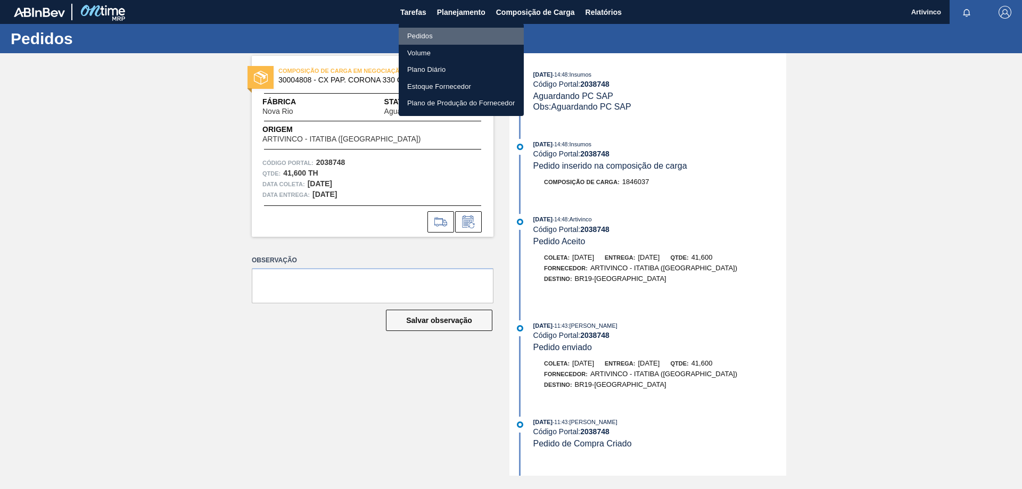
click at [421, 32] on li "Pedidos" at bounding box center [461, 36] width 125 height 17
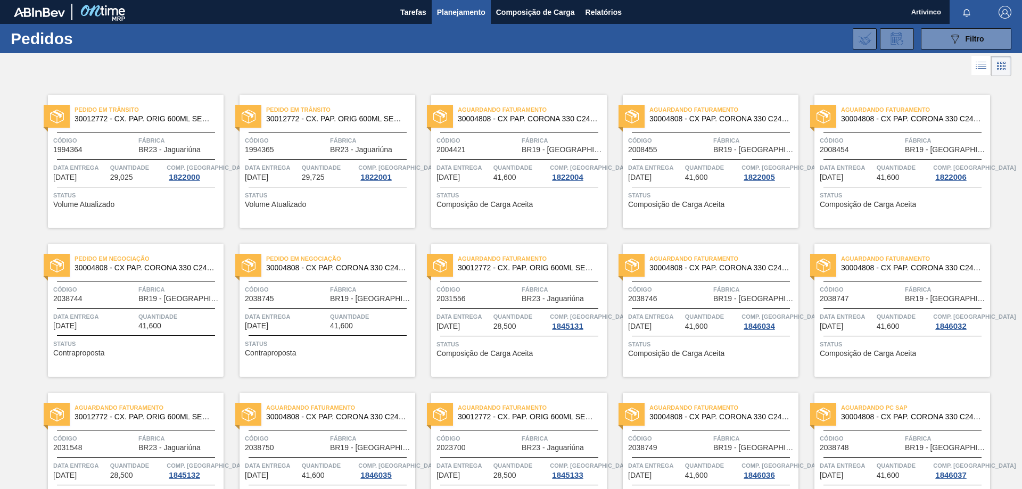
click at [514, 307] on div "Aguardando Faturamento 30012772 - CX. PAP. ORIG 600ML SEMI AUTOM C12 429 Código…" at bounding box center [519, 310] width 176 height 133
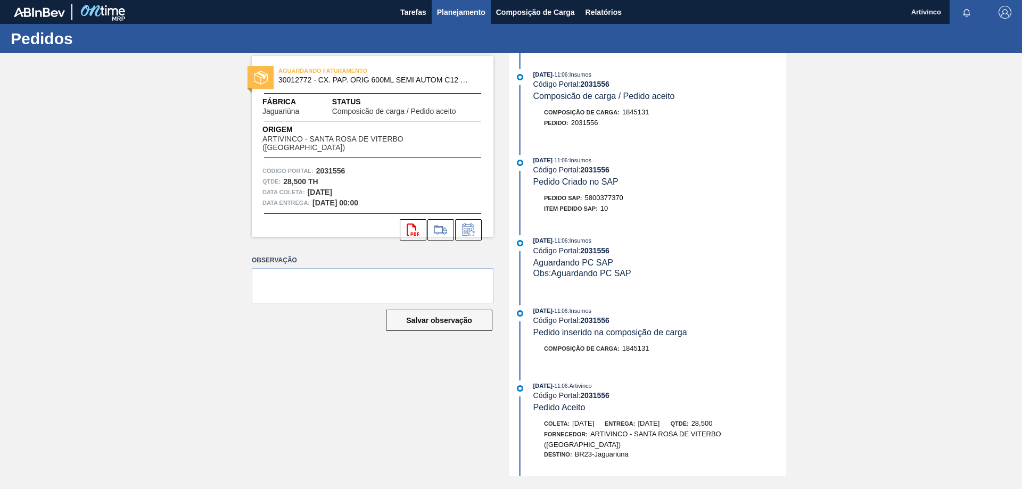
click at [447, 12] on span "Planejamento" at bounding box center [461, 12] width 48 height 13
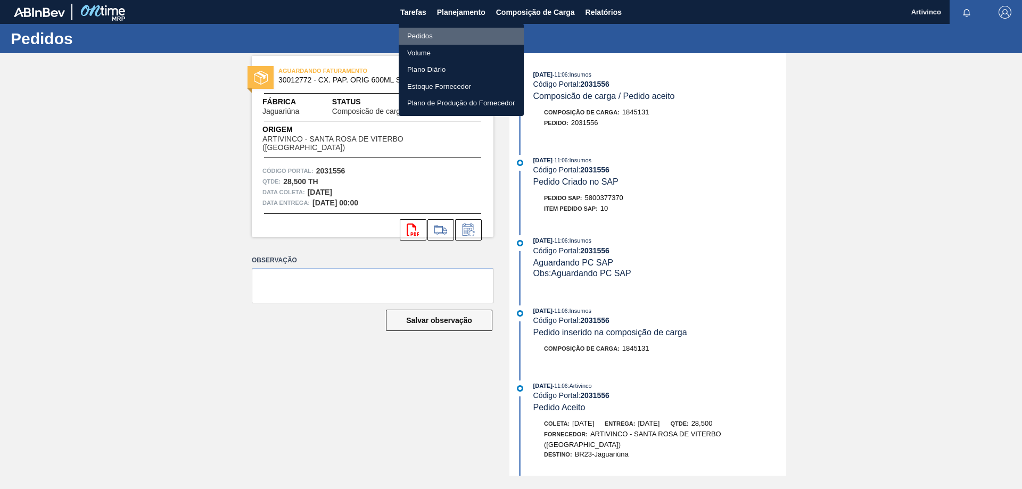
click at [415, 37] on li "Pedidos" at bounding box center [461, 36] width 125 height 17
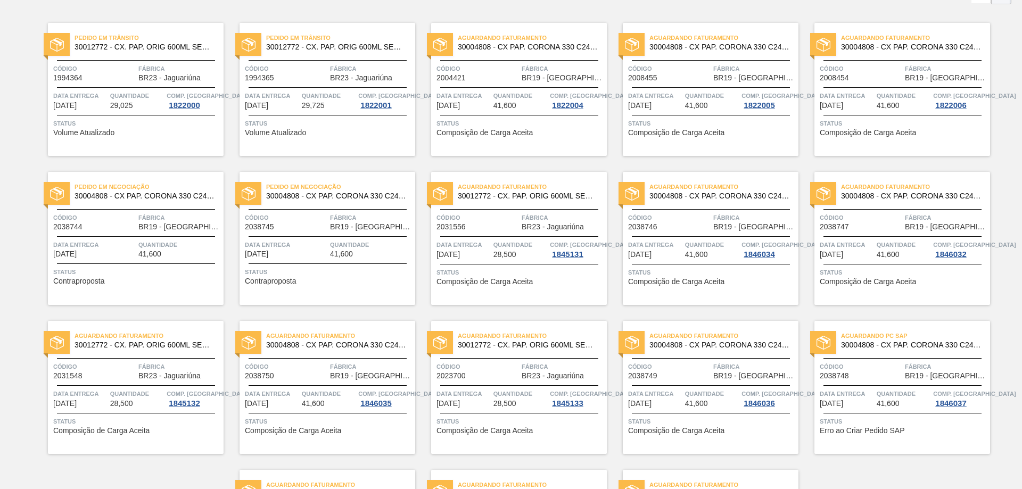
scroll to position [53, 0]
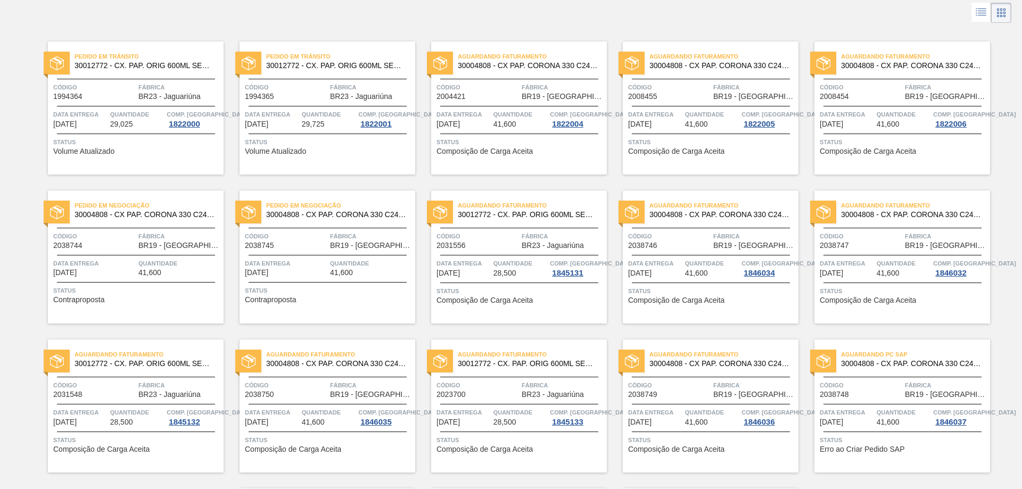
click at [695, 258] on span "Quantidade" at bounding box center [712, 263] width 54 height 11
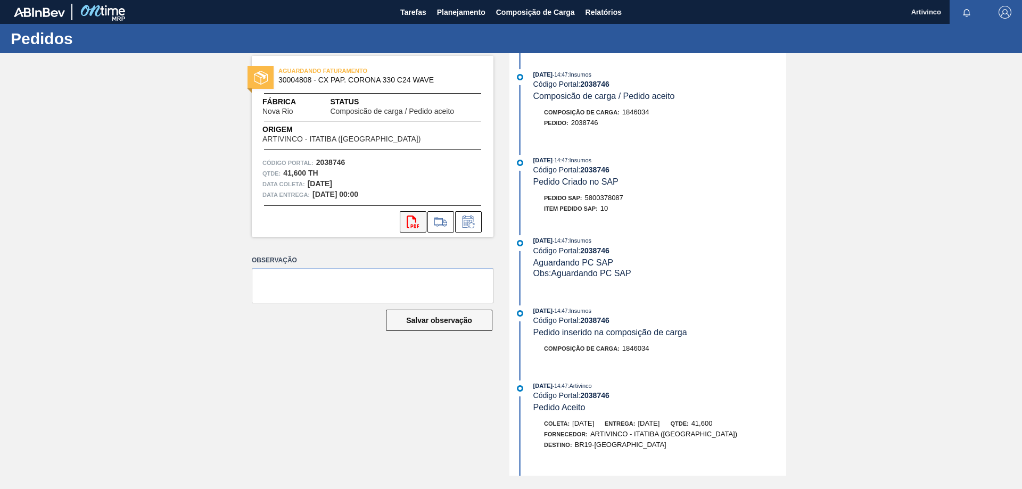
click at [412, 223] on icon "svg{fill:#ff0000}" at bounding box center [413, 222] width 13 height 13
click at [455, 7] on span "Planejamento" at bounding box center [461, 12] width 48 height 13
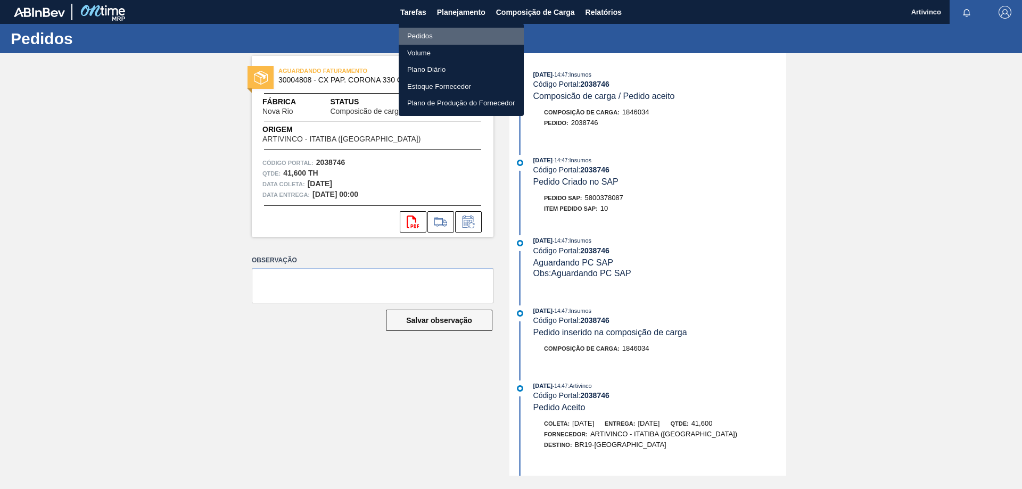
click at [409, 37] on li "Pedidos" at bounding box center [461, 36] width 125 height 17
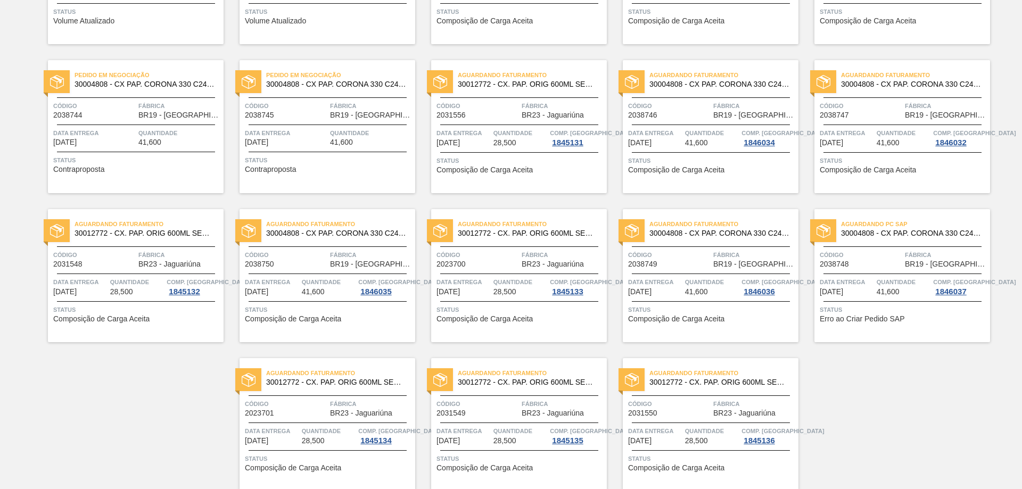
scroll to position [213, 0]
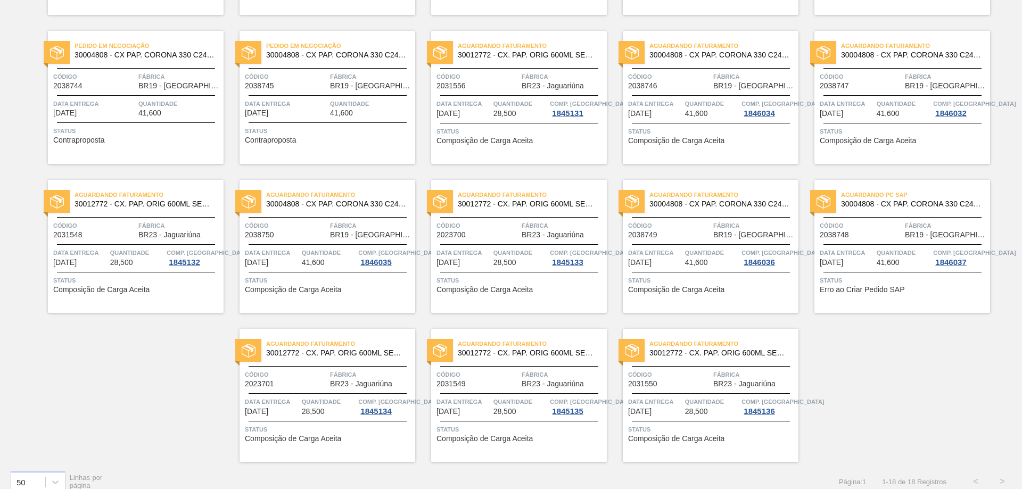
click at [880, 246] on div "Aguardando PC SAP 30004808 - CX PAP. CORONA 330 C24 WAVE Código 2038748 Fábrica…" at bounding box center [903, 246] width 176 height 133
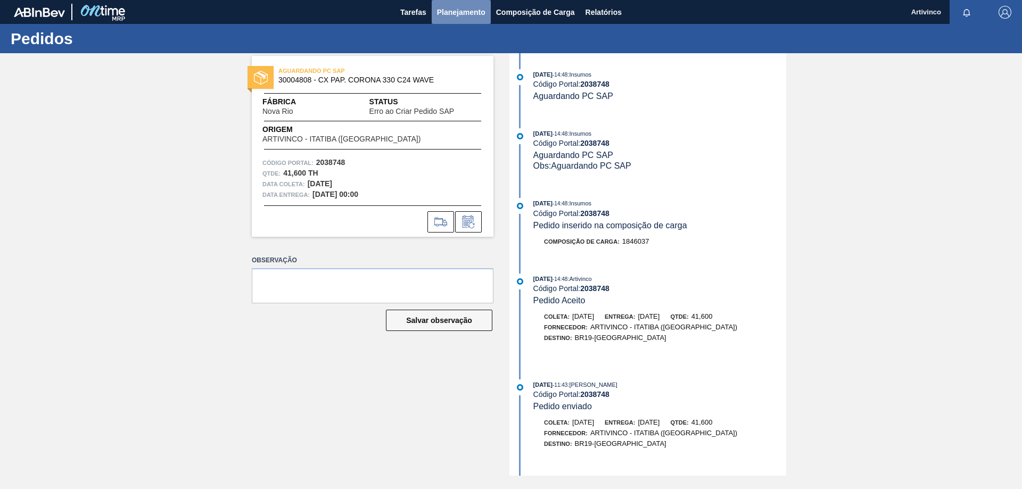
click at [448, 13] on span "Planejamento" at bounding box center [461, 12] width 48 height 13
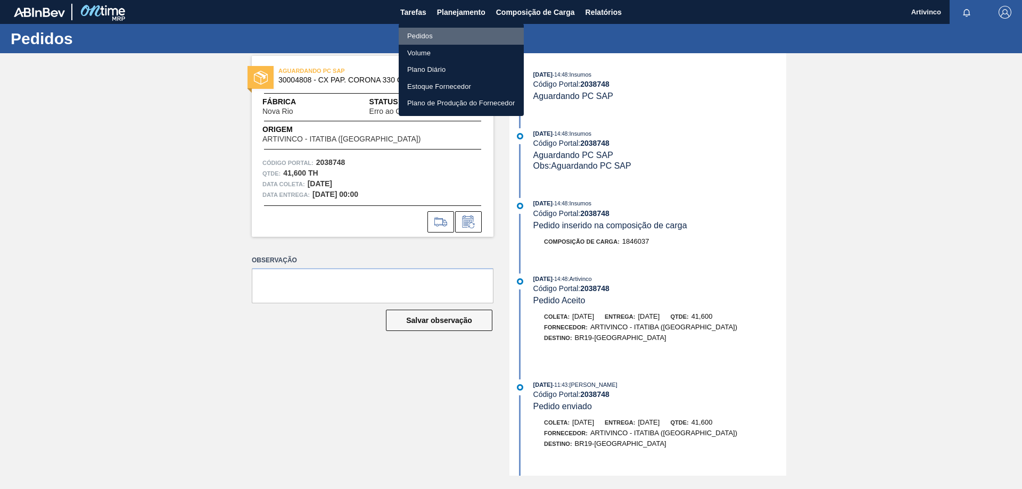
click at [422, 35] on li "Pedidos" at bounding box center [461, 36] width 125 height 17
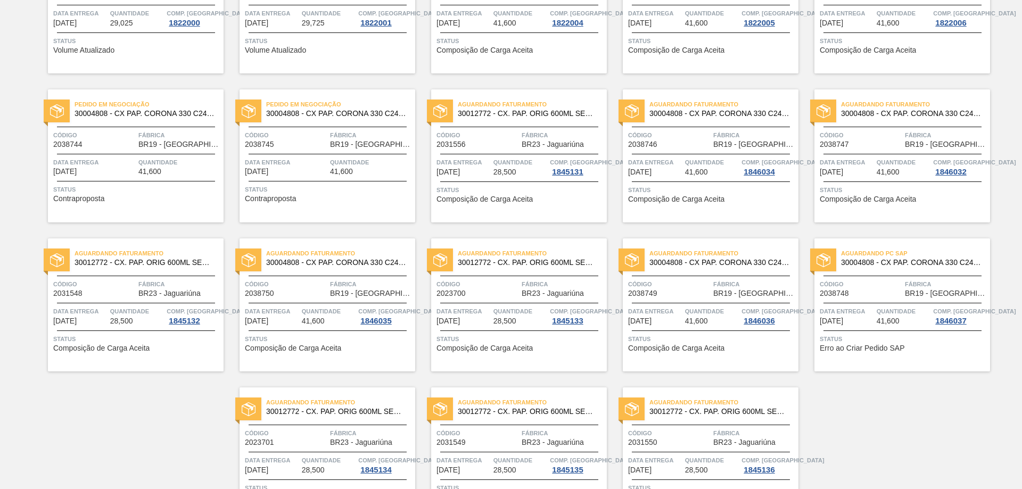
scroll to position [160, 0]
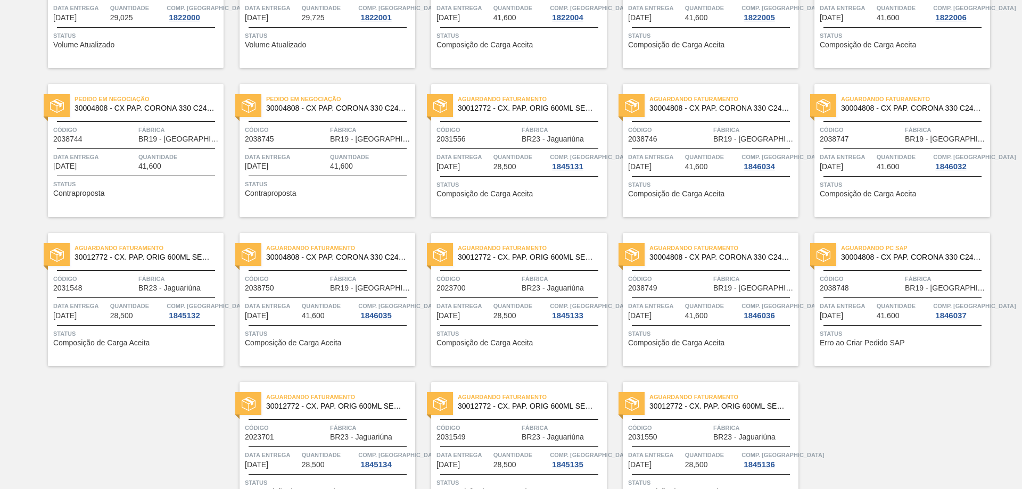
click at [683, 143] on div "Aguardando Faturamento 30004808 - CX PAP. CORONA 330 C24 WAVE Código 2038746 Fá…" at bounding box center [711, 150] width 176 height 133
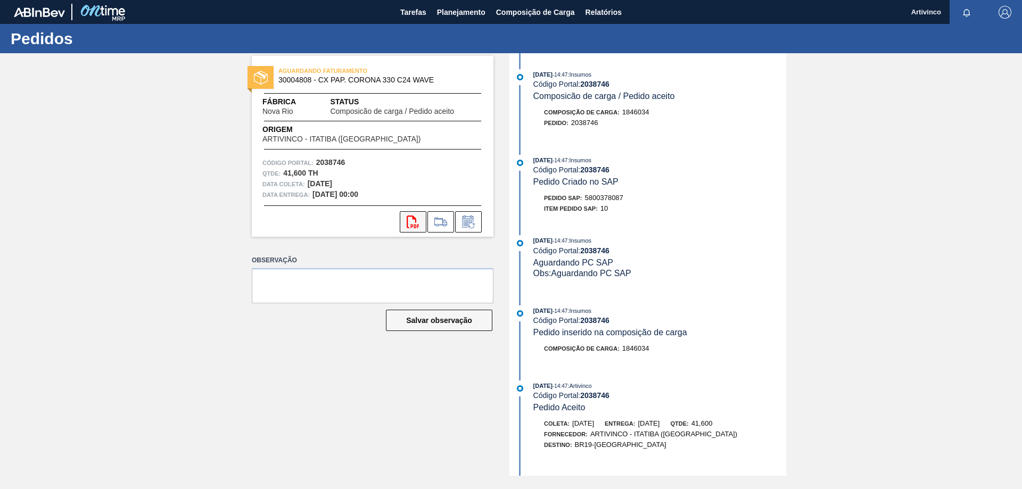
click at [408, 221] on icon at bounding box center [413, 222] width 12 height 13
click at [459, 10] on span "Planejamento" at bounding box center [461, 12] width 48 height 13
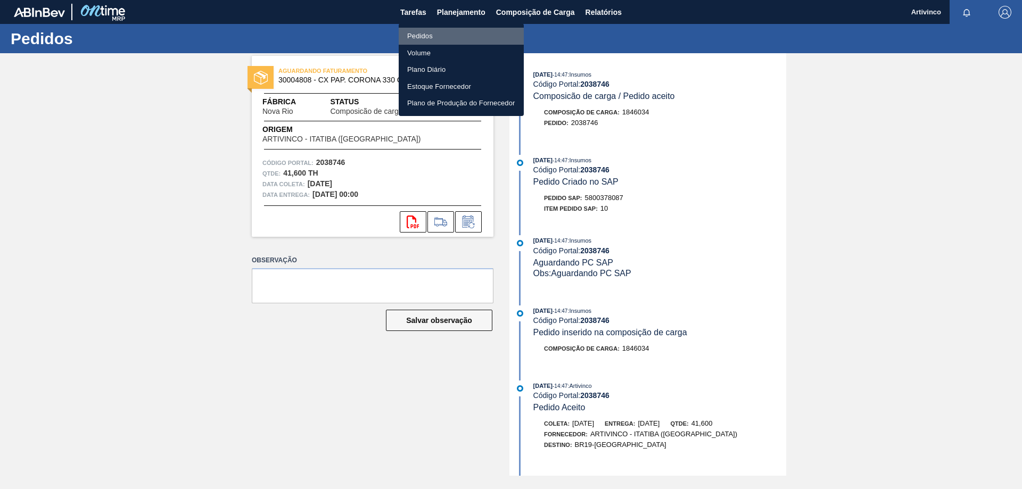
click at [426, 38] on li "Pedidos" at bounding box center [461, 36] width 125 height 17
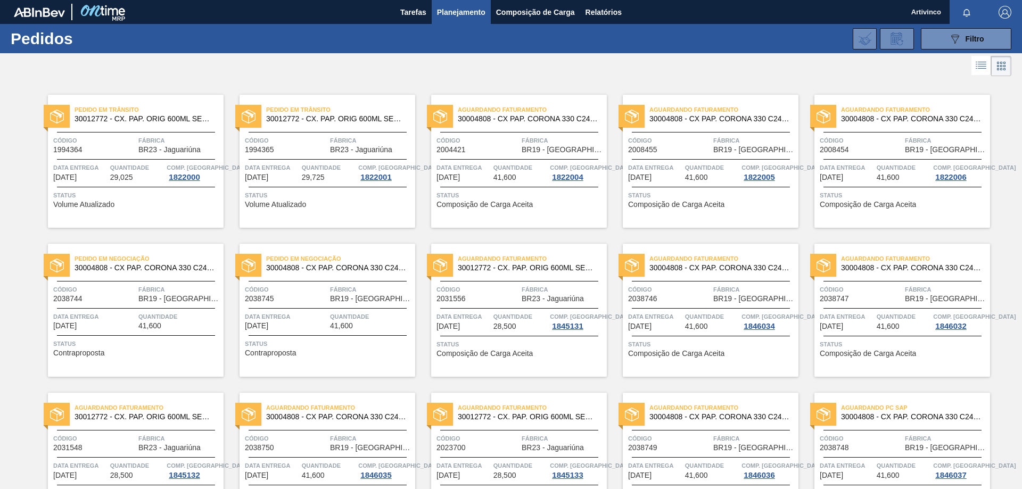
click at [888, 320] on span "Quantidade" at bounding box center [904, 316] width 54 height 11
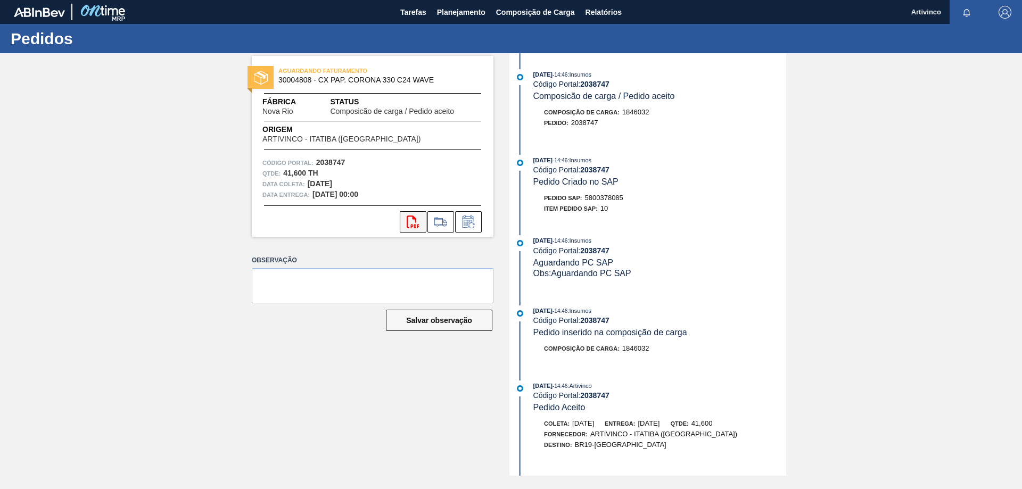
click at [407, 221] on icon at bounding box center [413, 222] width 12 height 13
click at [452, 13] on span "Planejamento" at bounding box center [461, 12] width 48 height 13
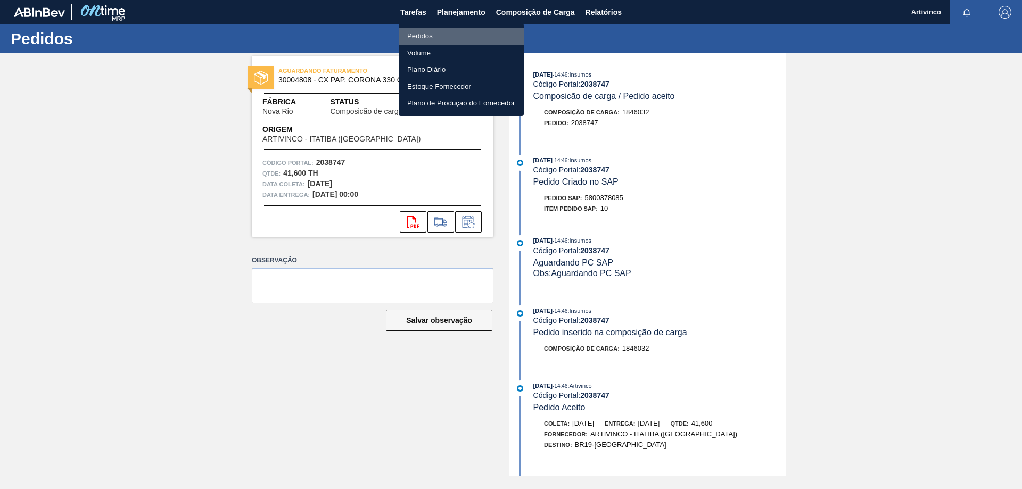
click at [415, 34] on li "Pedidos" at bounding box center [461, 36] width 125 height 17
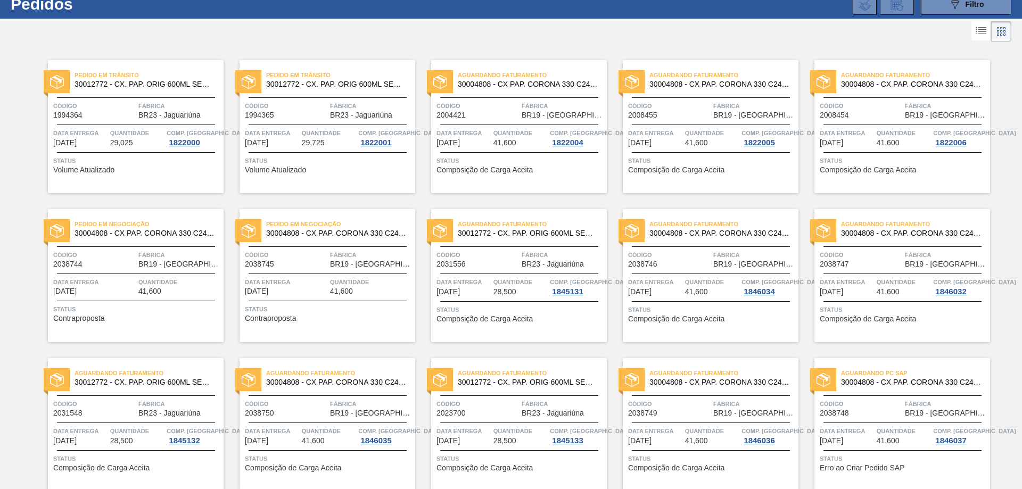
scroll to position [53, 0]
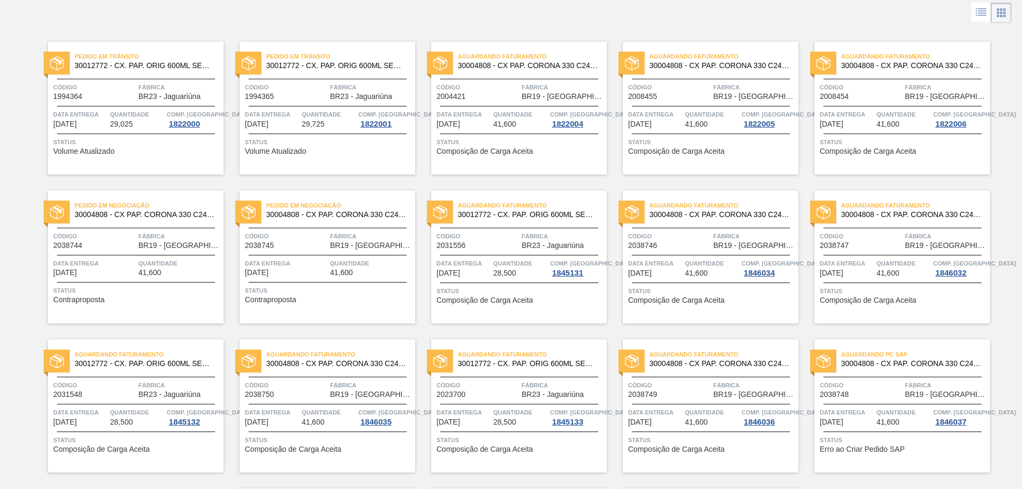
click at [301, 404] on div at bounding box center [328, 404] width 158 height 1
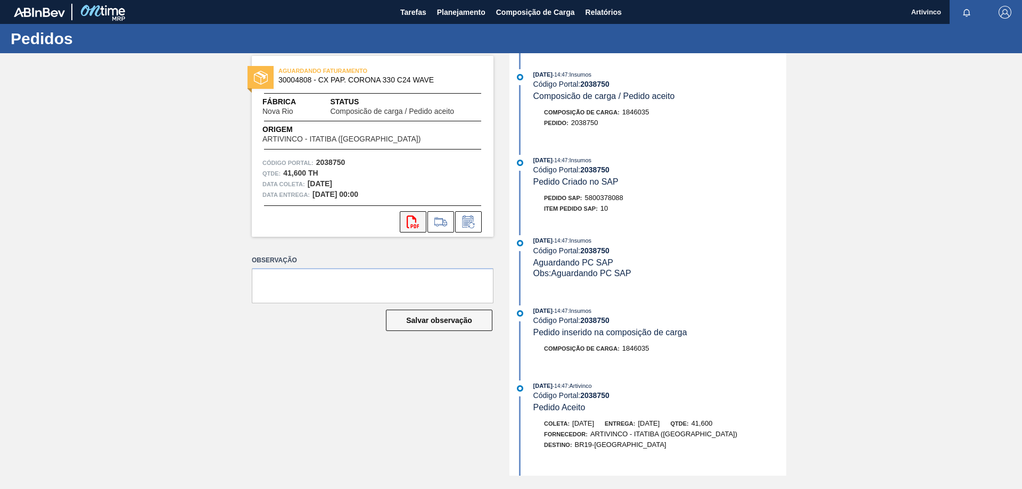
click at [407, 221] on icon at bounding box center [413, 222] width 12 height 13
click at [471, 10] on span "Planejamento" at bounding box center [461, 12] width 48 height 13
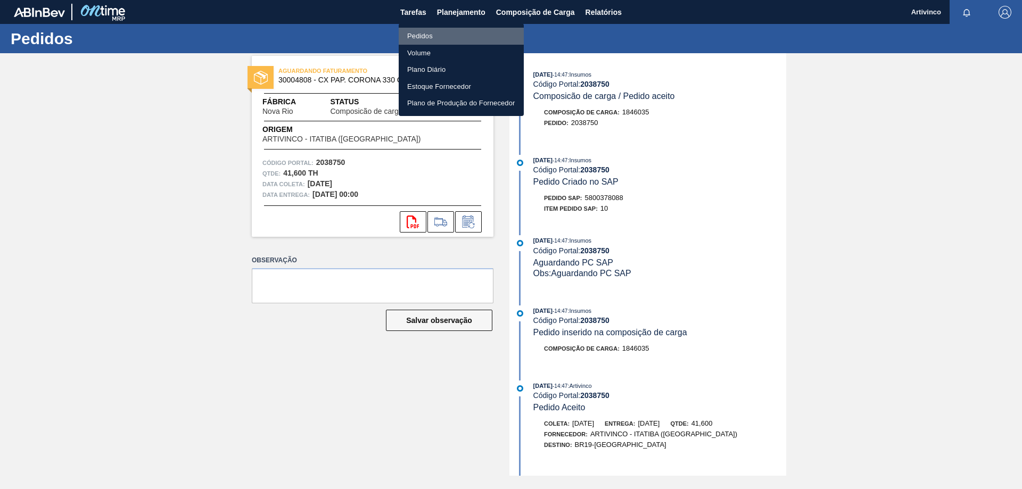
click at [418, 36] on li "Pedidos" at bounding box center [461, 36] width 125 height 17
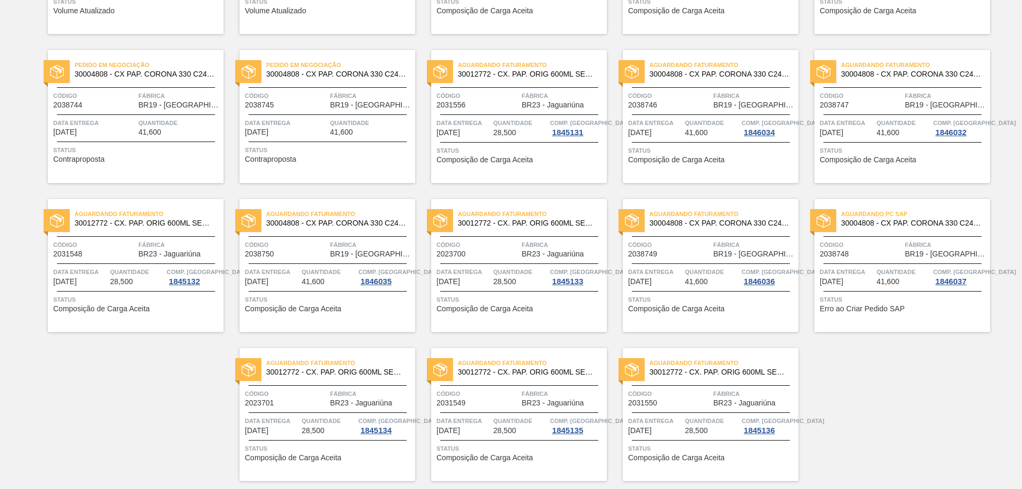
scroll to position [213, 0]
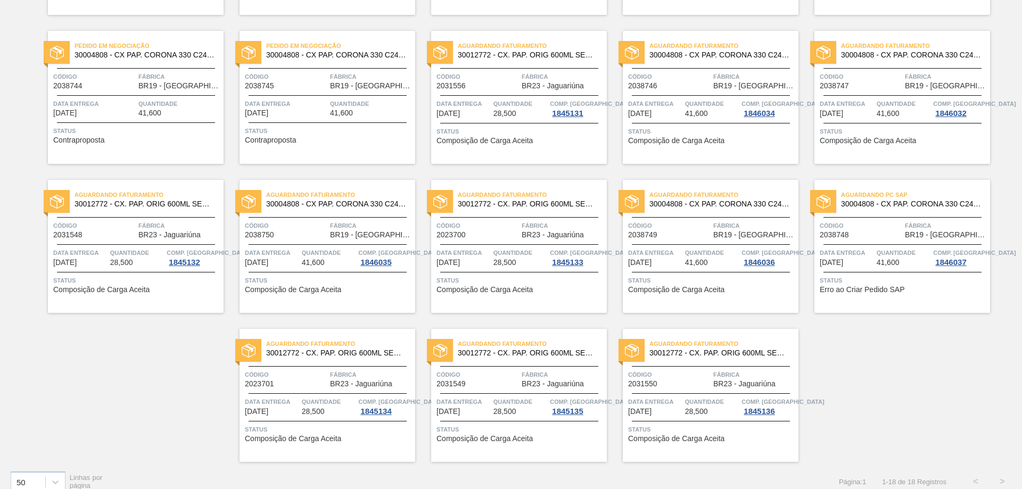
click at [704, 241] on div "Aguardando Faturamento 30004808 - CX PAP. CORONA 330 C24 WAVE Código 2038749 Fá…" at bounding box center [711, 246] width 176 height 133
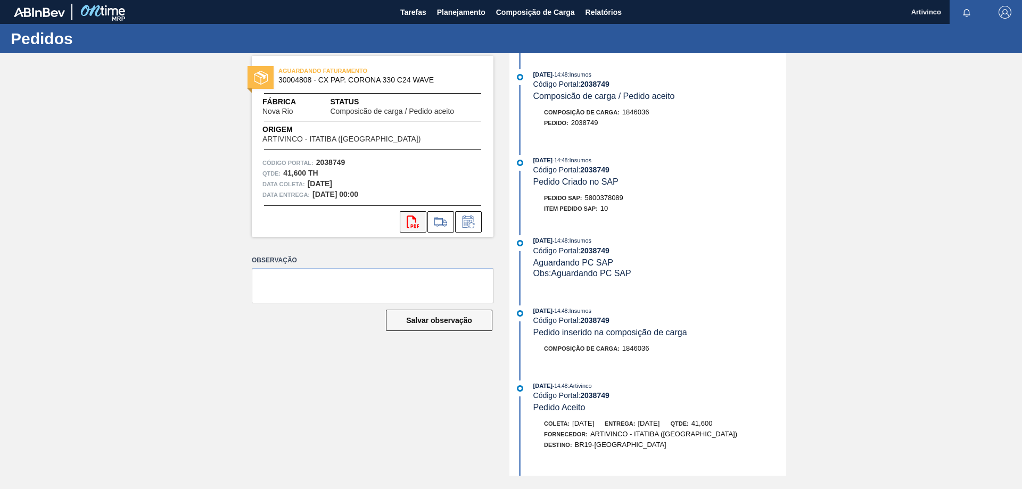
click at [407, 223] on icon at bounding box center [413, 222] width 12 height 13
click at [454, 6] on span "Planejamento" at bounding box center [461, 12] width 48 height 13
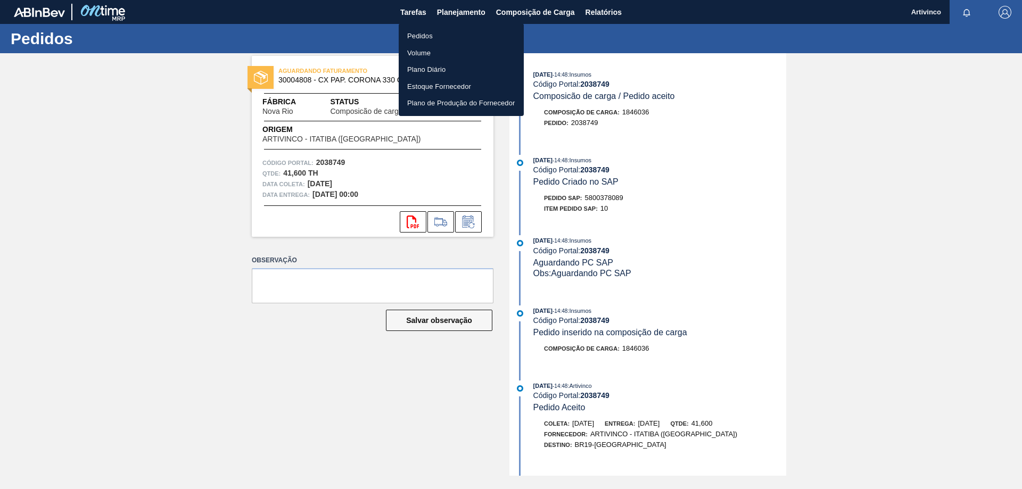
click at [429, 35] on li "Pedidos" at bounding box center [461, 36] width 125 height 17
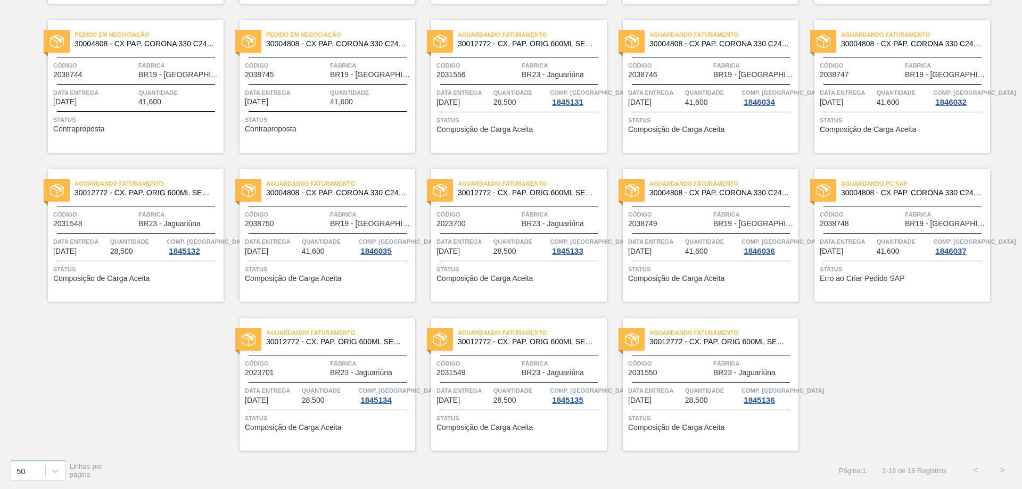
scroll to position [225, 0]
click at [870, 249] on div "Data entrega 22/10/2025" at bounding box center [847, 244] width 54 height 19
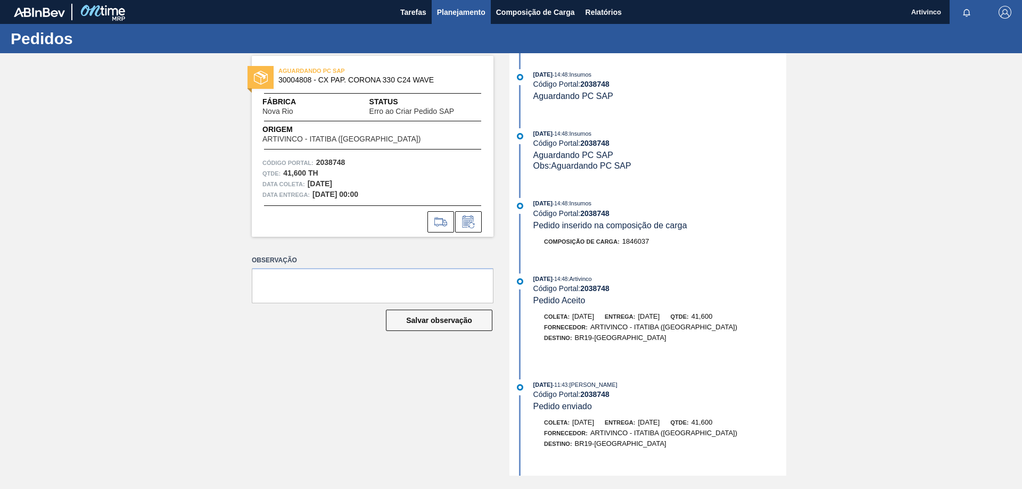
click at [456, 10] on span "Planejamento" at bounding box center [461, 12] width 48 height 13
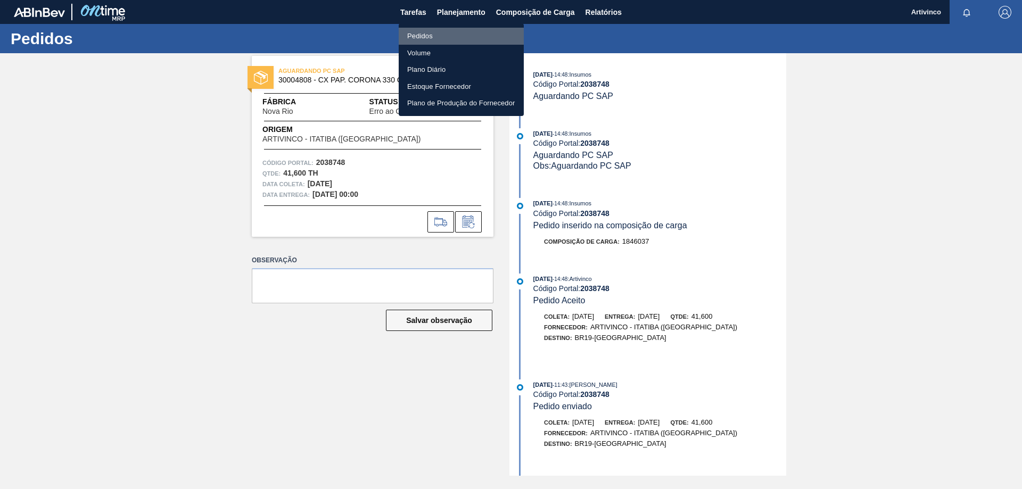
click at [415, 35] on li "Pedidos" at bounding box center [461, 36] width 125 height 17
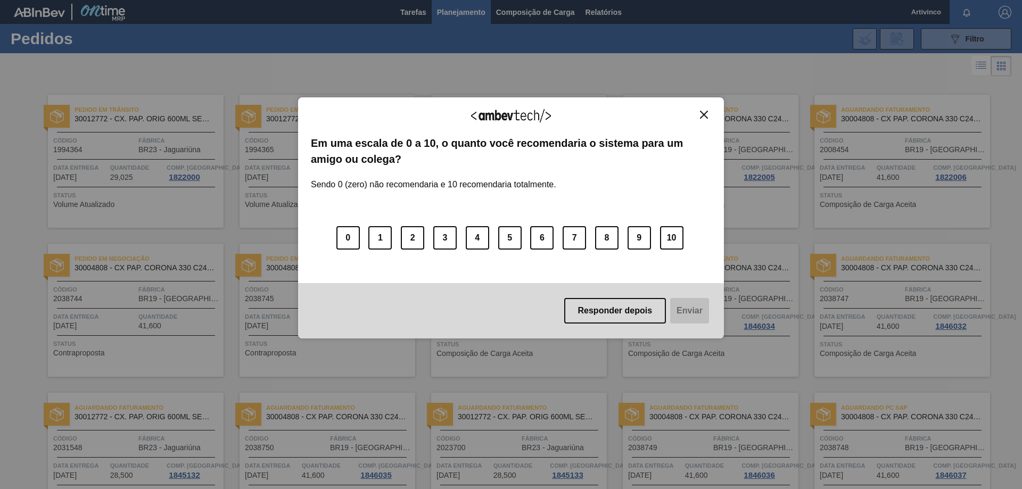
click at [700, 112] on button "Close" at bounding box center [704, 114] width 14 height 9
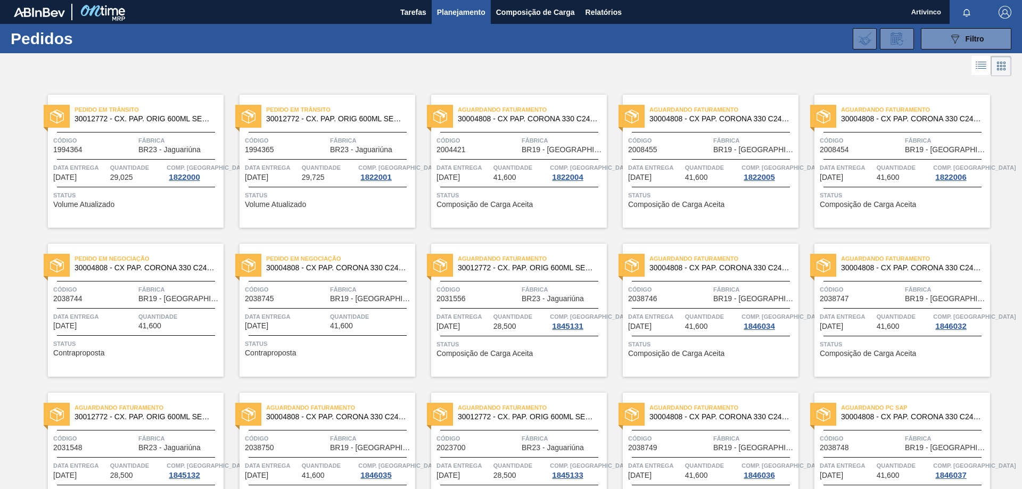
click at [454, 7] on span "Planejamento" at bounding box center [461, 12] width 48 height 13
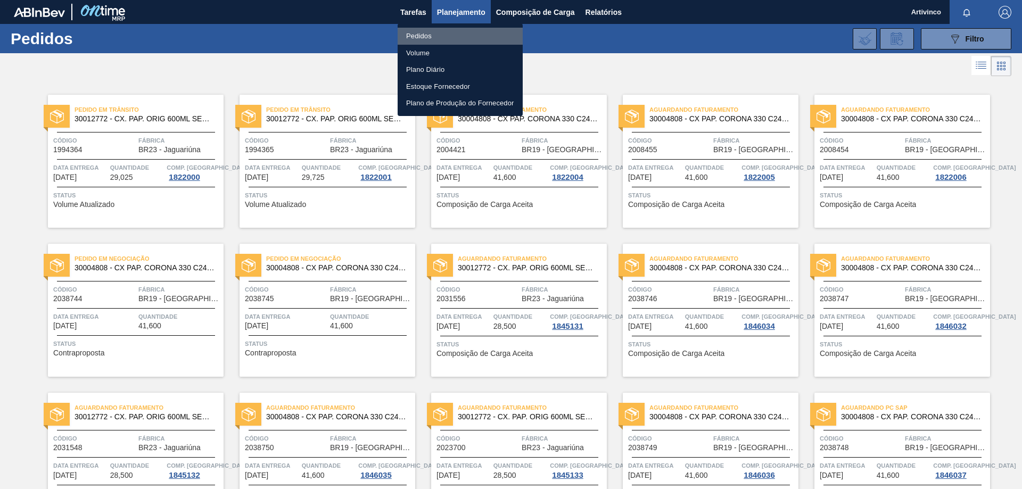
click at [422, 35] on li "Pedidos" at bounding box center [460, 36] width 125 height 17
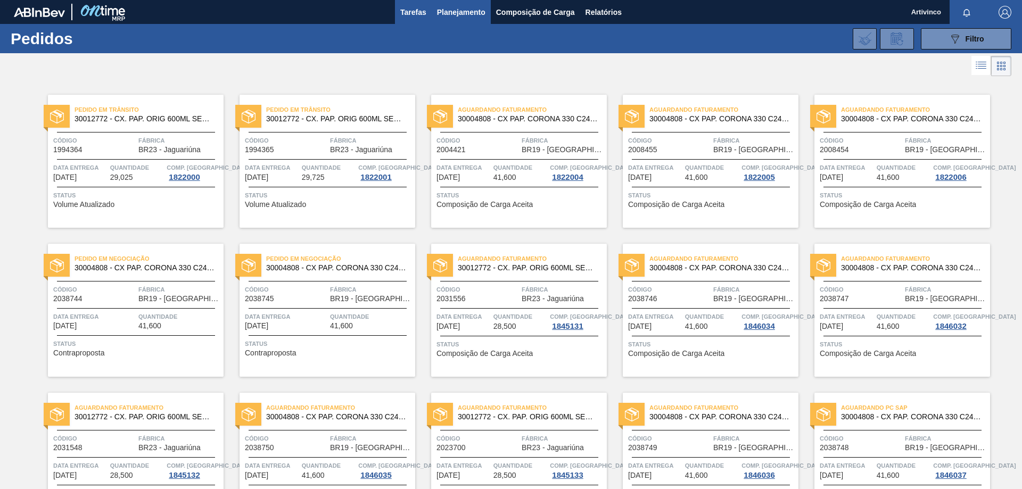
click at [400, 13] on span "Tarefas" at bounding box center [413, 12] width 26 height 13
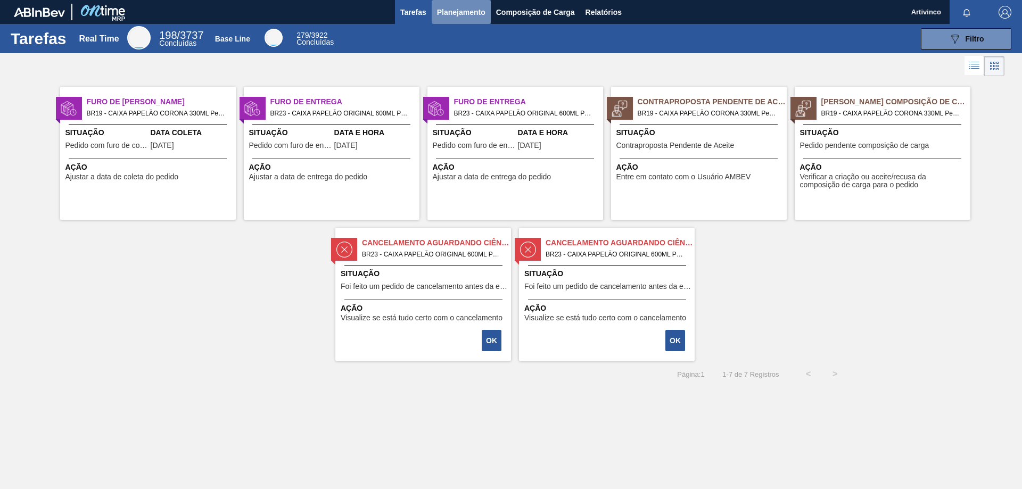
click at [449, 11] on span "Planejamento" at bounding box center [461, 12] width 48 height 13
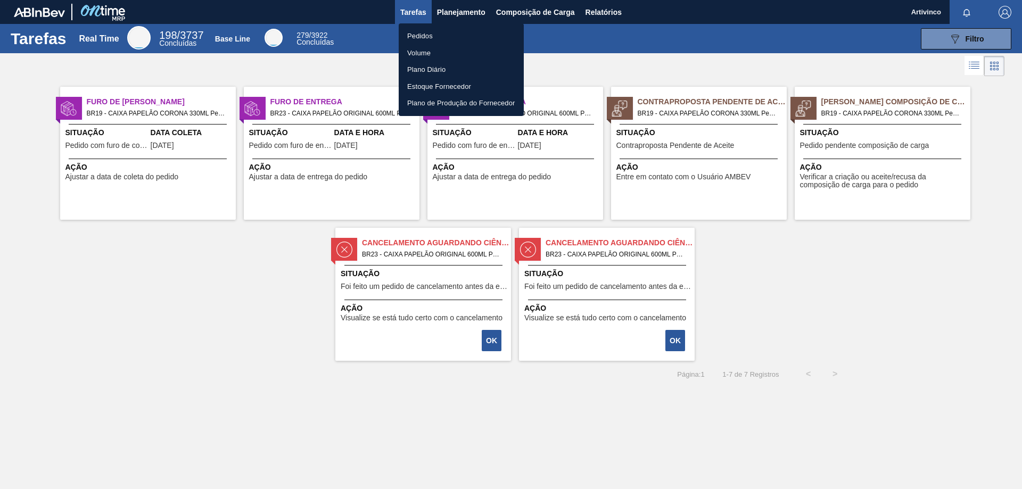
click at [421, 32] on li "Pedidos" at bounding box center [461, 36] width 125 height 17
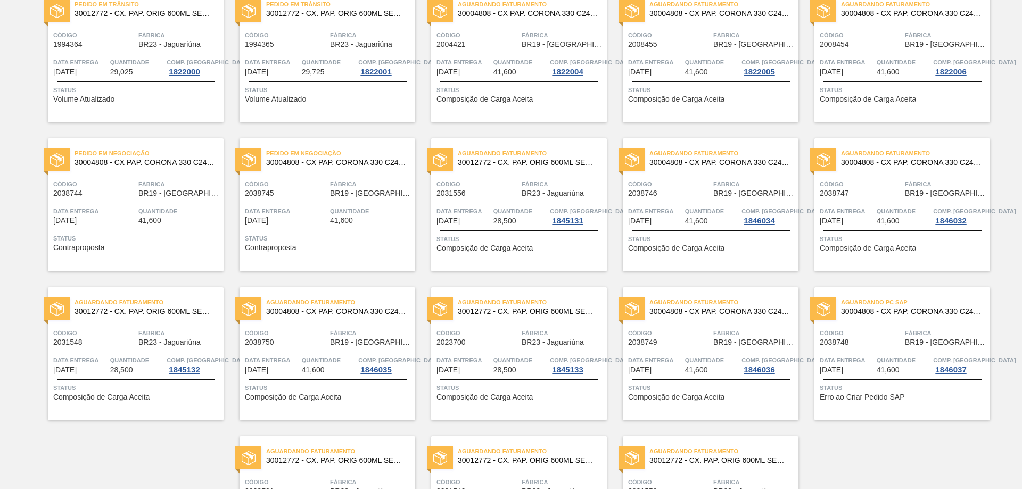
scroll to position [106, 0]
click at [885, 351] on div at bounding box center [903, 351] width 158 height 1
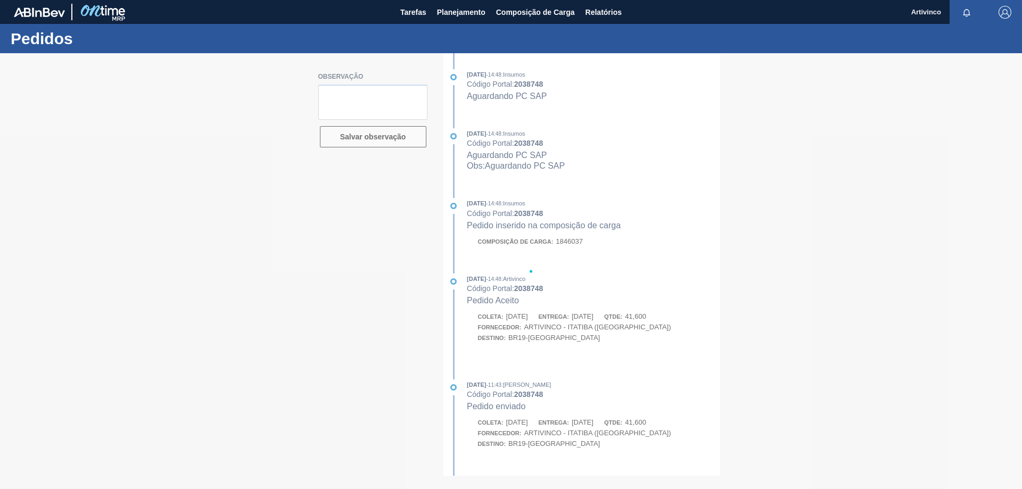
click at [1006, 13] on img "button" at bounding box center [1005, 12] width 13 height 13
click at [947, 98] on li "Sair" at bounding box center [973, 95] width 81 height 19
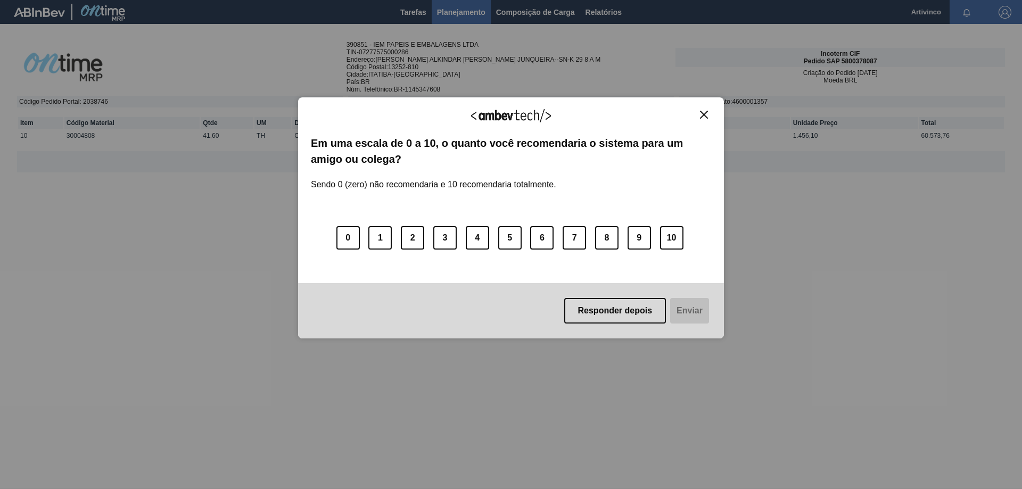
click at [706, 112] on img "Close" at bounding box center [704, 115] width 8 height 8
click at [700, 115] on img "Close" at bounding box center [704, 115] width 8 height 8
click at [706, 114] on img "Close" at bounding box center [704, 115] width 8 height 8
click at [706, 113] on img "Close" at bounding box center [704, 115] width 8 height 8
click at [704, 119] on button "Close" at bounding box center [704, 114] width 14 height 9
